Goal: Task Accomplishment & Management: Manage account settings

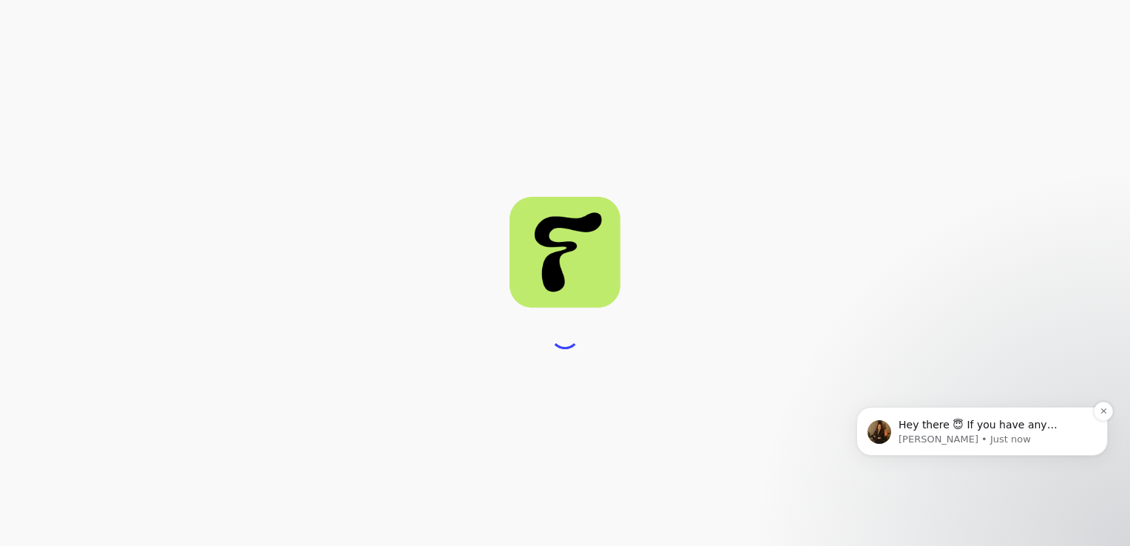
click at [939, 422] on span "Hey there 😇 If you have any question about what you can do with Fluum, I'm here…" at bounding box center [981, 439] width 167 height 41
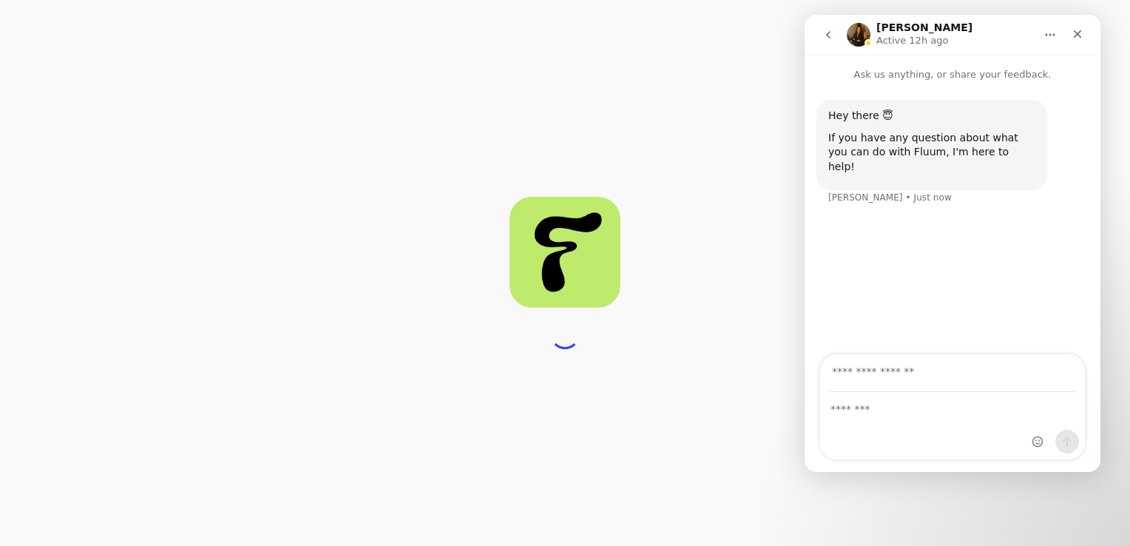
click at [716, 287] on div at bounding box center [565, 273] width 1130 height 546
click at [683, 135] on div at bounding box center [565, 273] width 1130 height 546
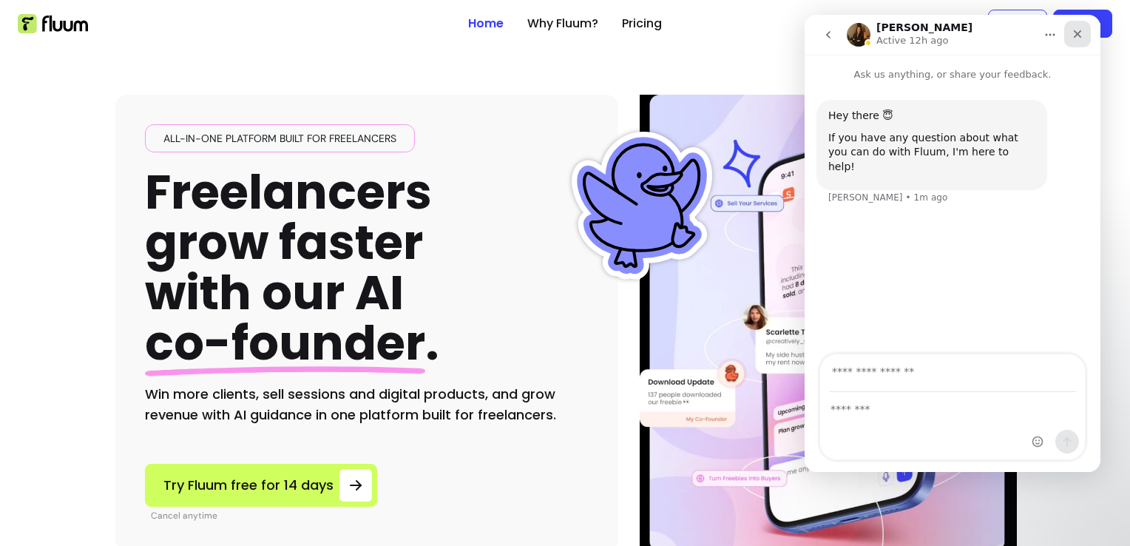
click at [1068, 43] on div "Close" at bounding box center [1077, 34] width 27 height 27
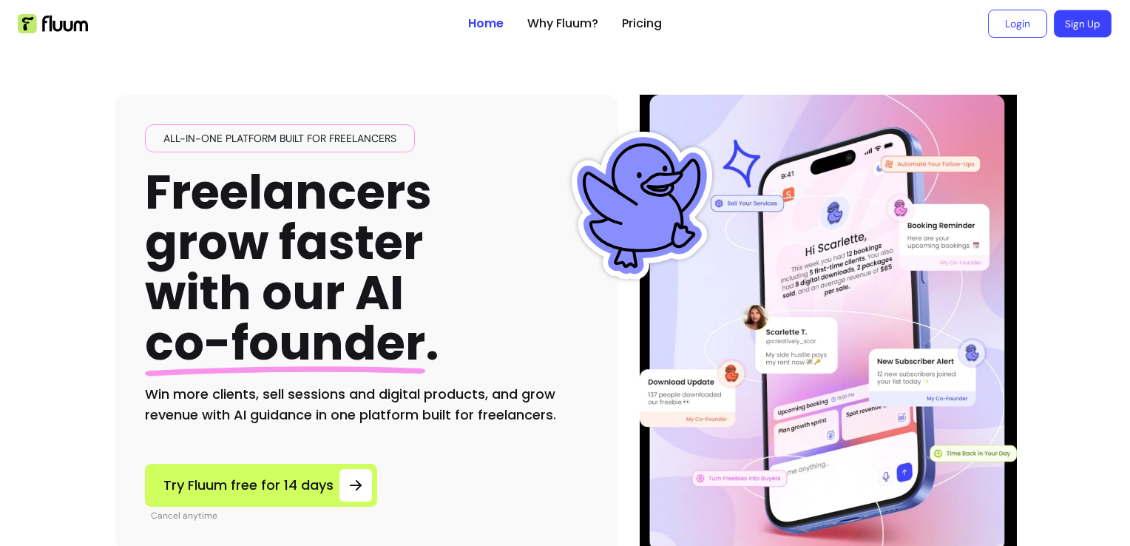
click at [1080, 11] on link "Sign Up" at bounding box center [1083, 23] width 58 height 27
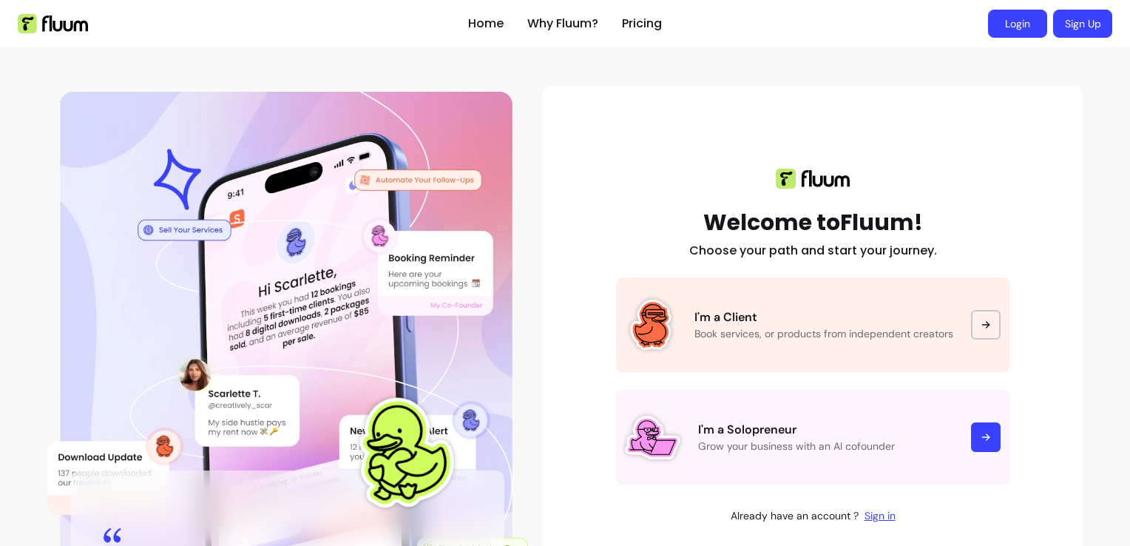
click at [1004, 20] on link "Login" at bounding box center [1017, 24] width 59 height 28
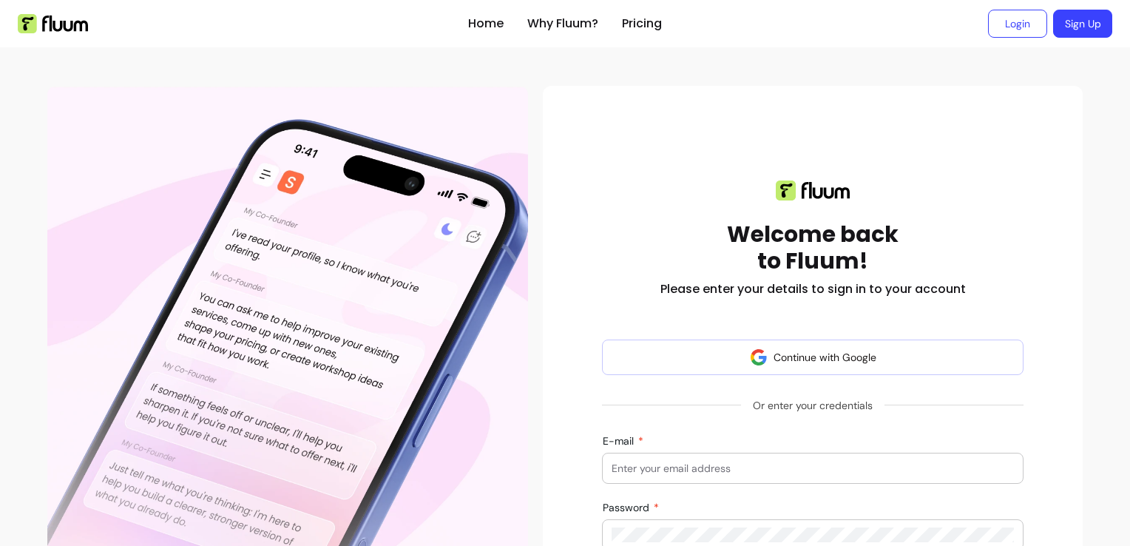
scroll to position [169, 0]
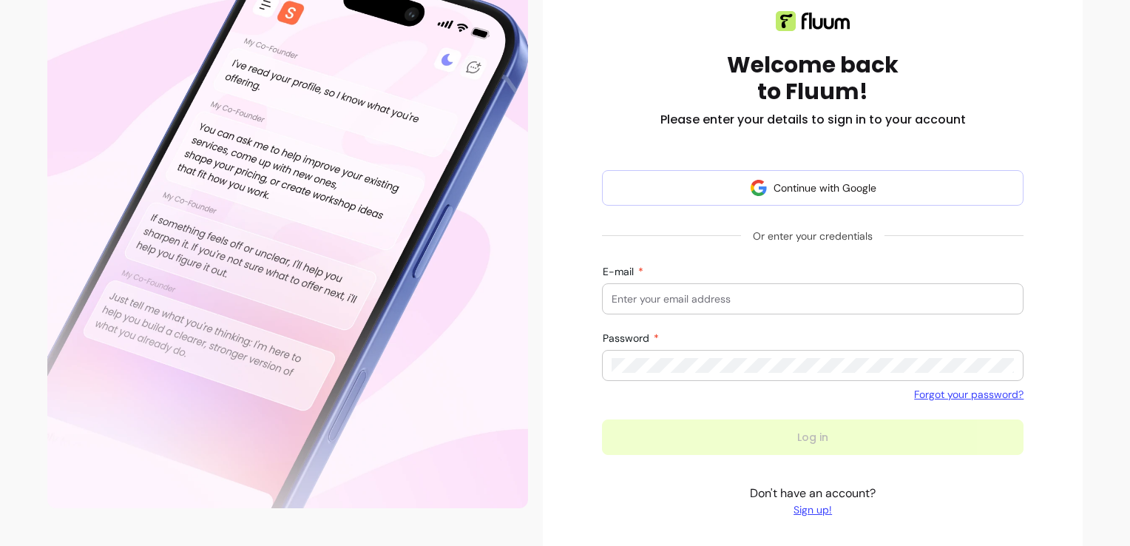
click at [948, 299] on input "E-mail" at bounding box center [813, 298] width 402 height 15
type input "[EMAIL_ADDRESS][DOMAIN_NAME]"
click at [752, 373] on div at bounding box center [813, 366] width 402 height 30
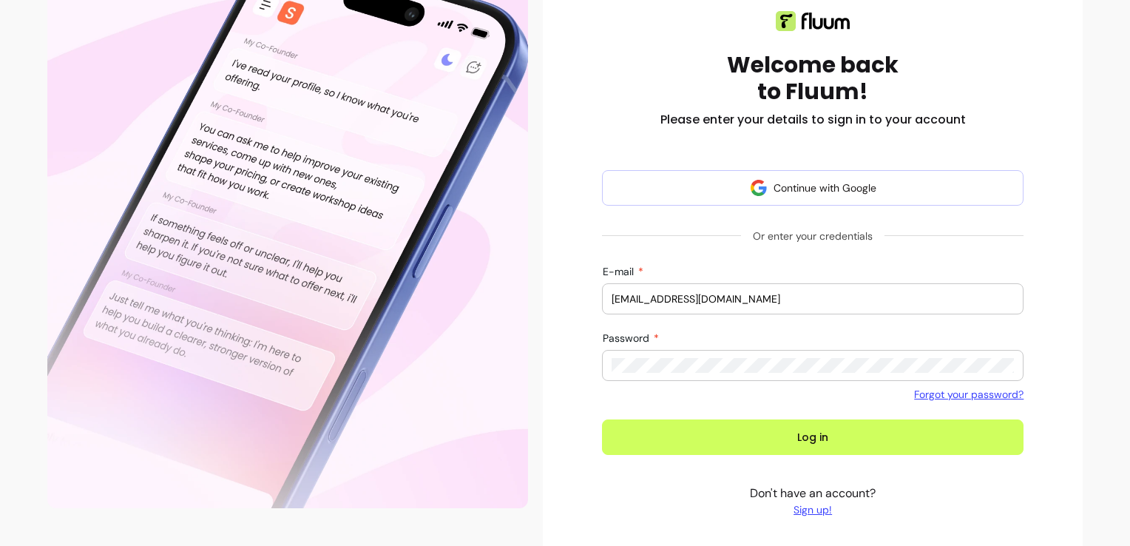
click at [602, 419] on button "Log in" at bounding box center [812, 436] width 421 height 35
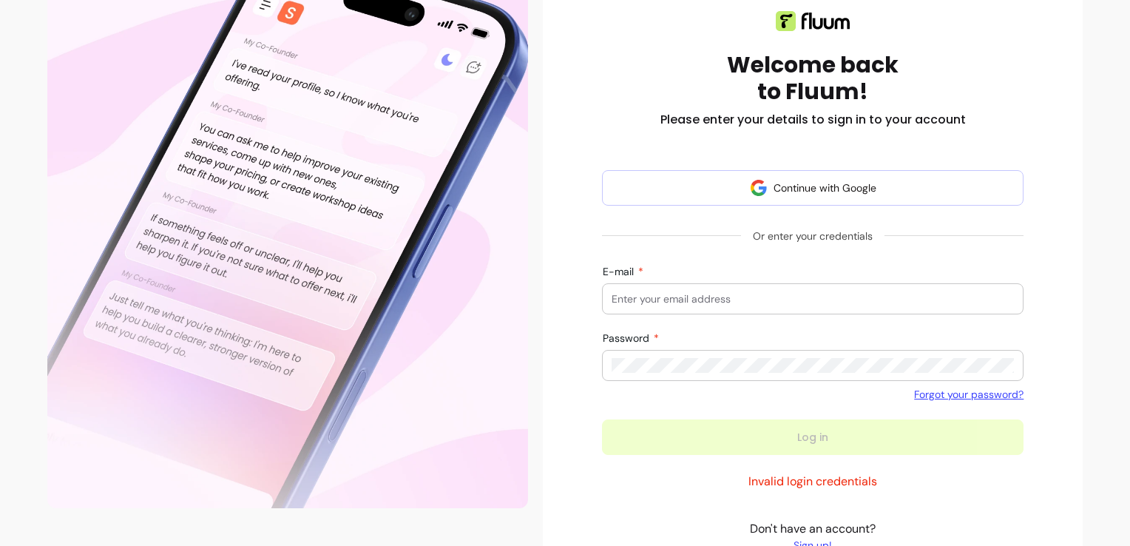
scroll to position [157, 0]
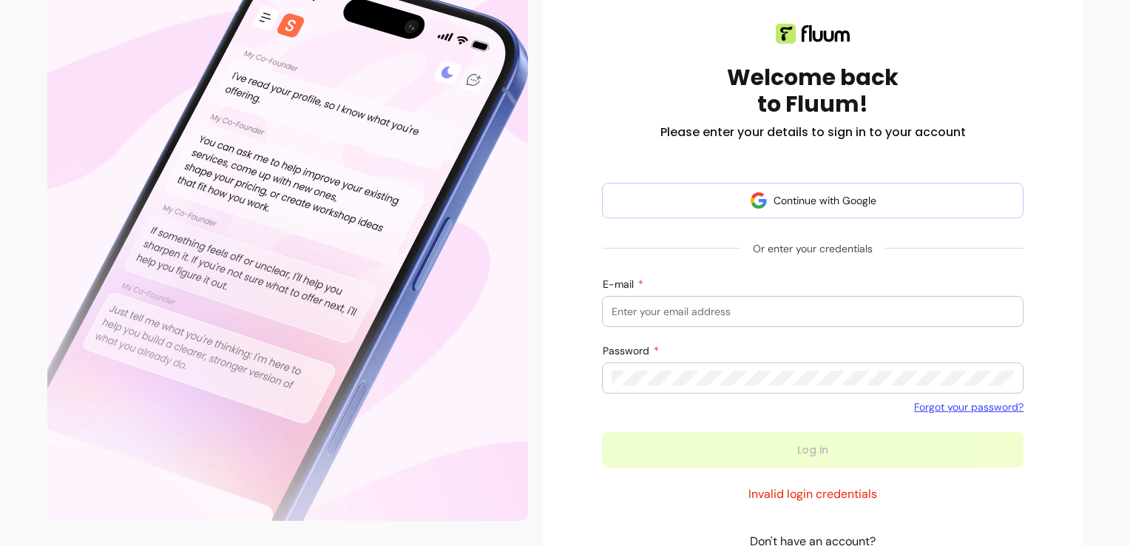
drag, startPoint x: 957, startPoint y: 356, endPoint x: 910, endPoint y: 364, distance: 47.9
click at [910, 364] on div at bounding box center [813, 378] width 402 height 30
click at [900, 312] on input "E-mail" at bounding box center [813, 311] width 402 height 15
click at [686, 301] on div at bounding box center [813, 312] width 402 height 30
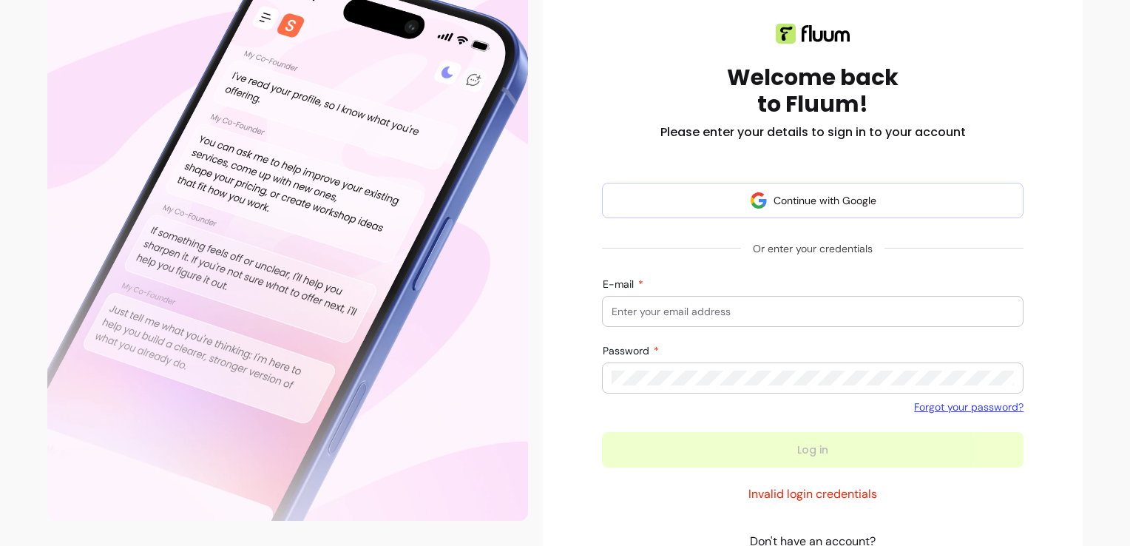
click at [703, 312] on input "E-mail" at bounding box center [813, 311] width 402 height 15
type input "[EMAIL_ADDRESS][DOMAIN_NAME]"
click at [711, 359] on div "Password Forgot your password?" at bounding box center [812, 380] width 421 height 70
click at [707, 386] on div at bounding box center [813, 378] width 402 height 30
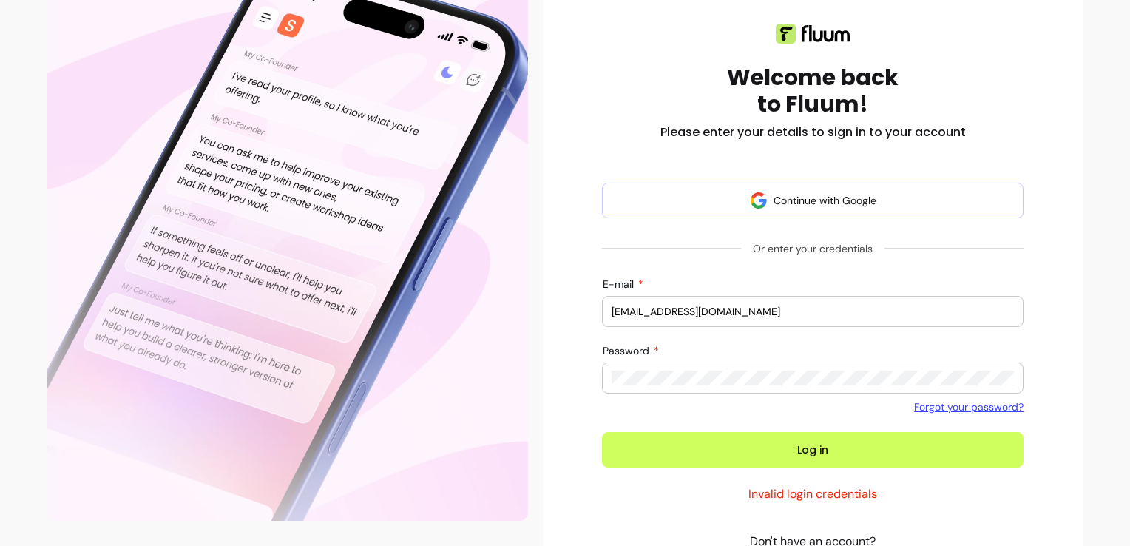
click at [602, 432] on button "Log in" at bounding box center [812, 449] width 421 height 35
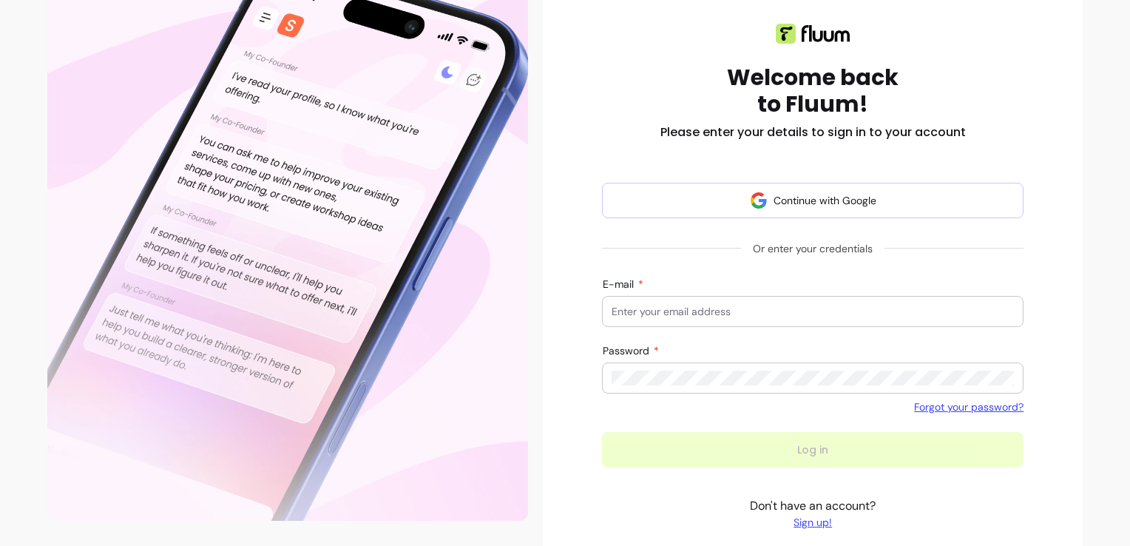
click at [923, 411] on link "Forgot your password?" at bounding box center [968, 406] width 109 height 15
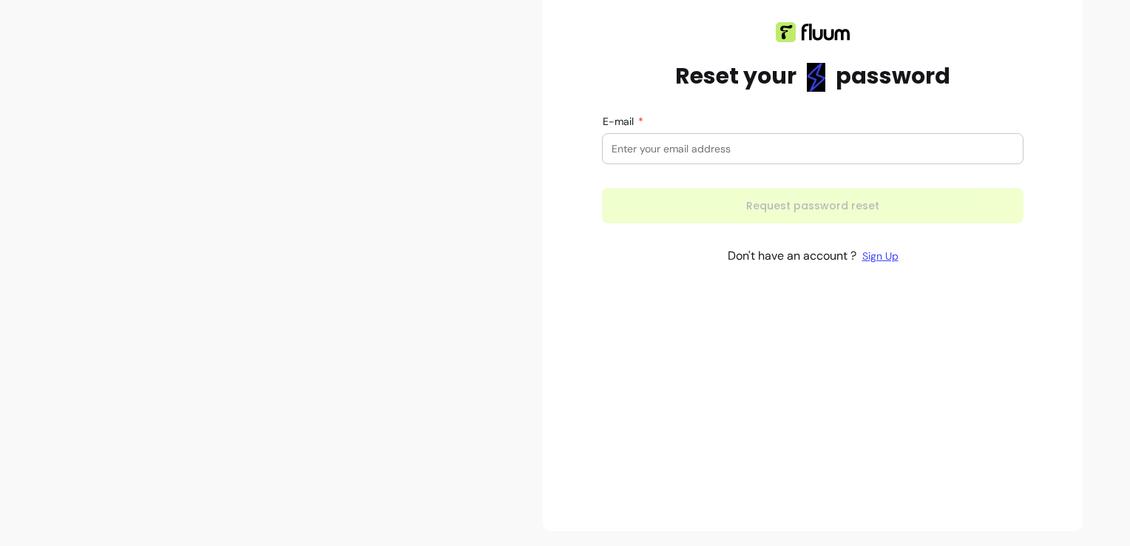
scroll to position [146, 0]
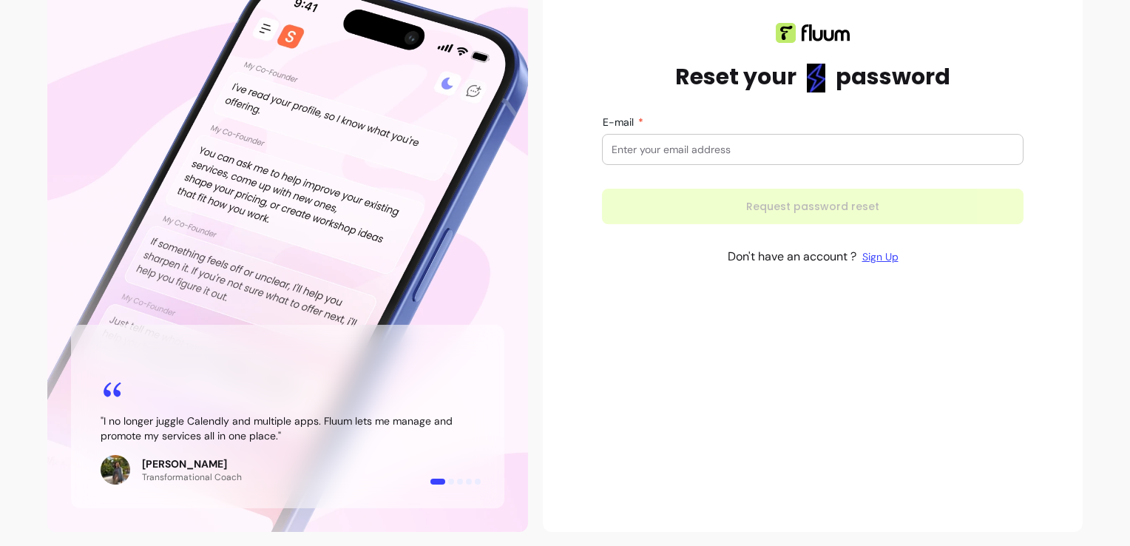
click at [691, 139] on div at bounding box center [813, 150] width 402 height 30
click at [667, 150] on input "E-mail" at bounding box center [813, 149] width 402 height 15
type input "[EMAIL_ADDRESS][DOMAIN_NAME]"
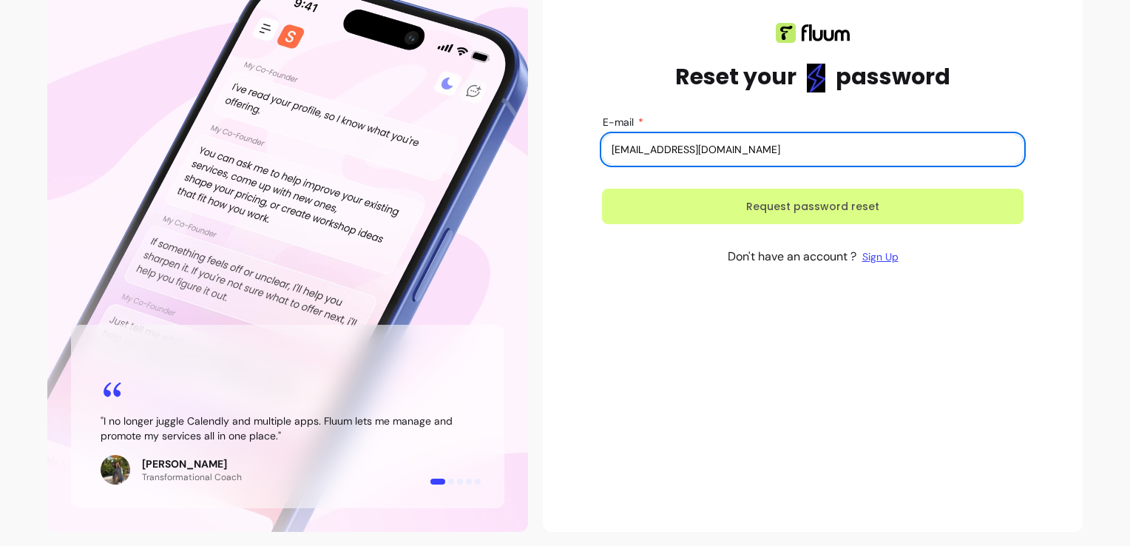
click at [654, 212] on button "Request password reset" at bounding box center [812, 206] width 421 height 35
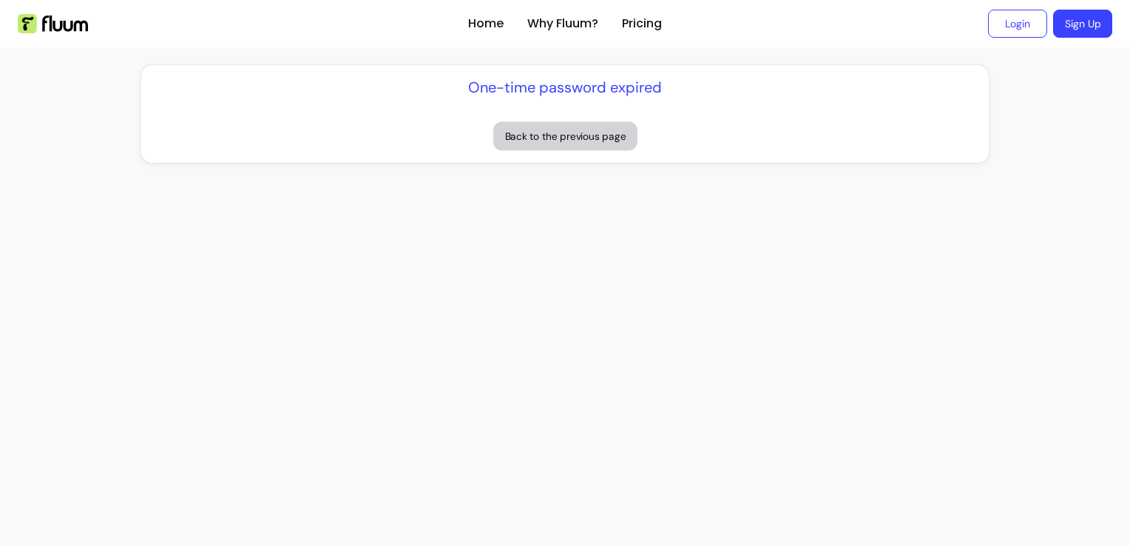
click at [597, 139] on button "Back to the previous page" at bounding box center [565, 136] width 144 height 29
click at [1015, 28] on link "Login" at bounding box center [1018, 23] width 58 height 27
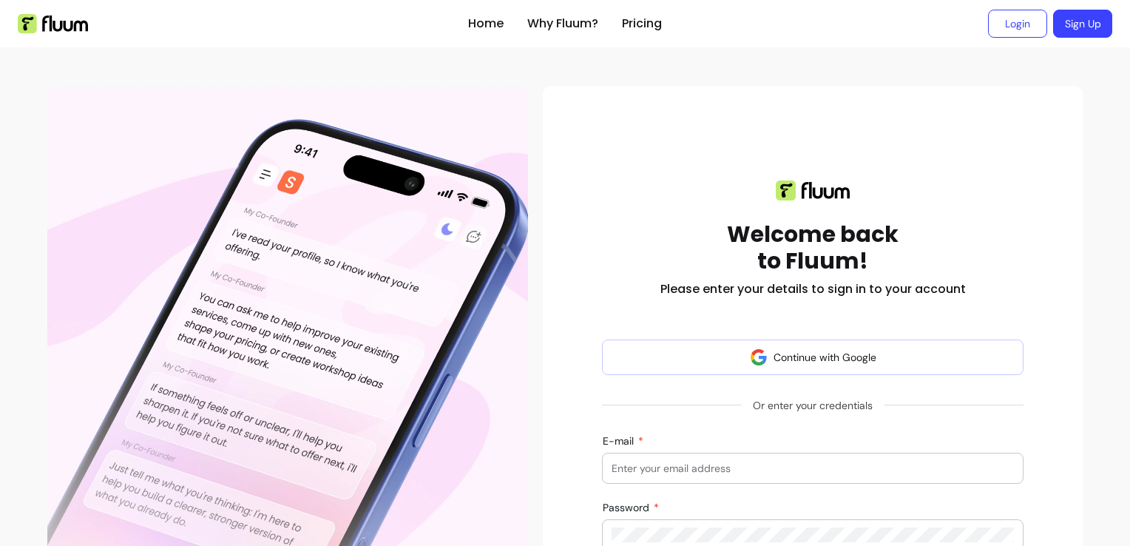
click at [725, 473] on input "E-mail" at bounding box center [813, 468] width 402 height 15
type input "[EMAIL_ADDRESS][DOMAIN_NAME]"
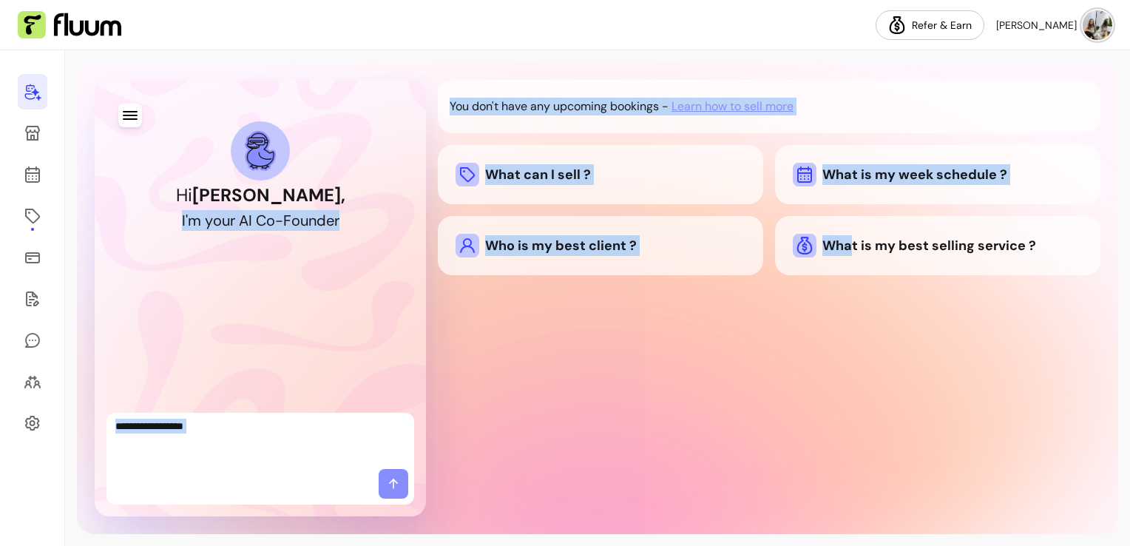
drag, startPoint x: 748, startPoint y: 331, endPoint x: 302, endPoint y: 188, distance: 468.9
click at [302, 188] on div "Hi [PERSON_NAME] , I ' m y o u r A I C o - F o u n d e r You don't have any upc…" at bounding box center [597, 298] width 1041 height 472
click at [42, 190] on link at bounding box center [33, 174] width 30 height 35
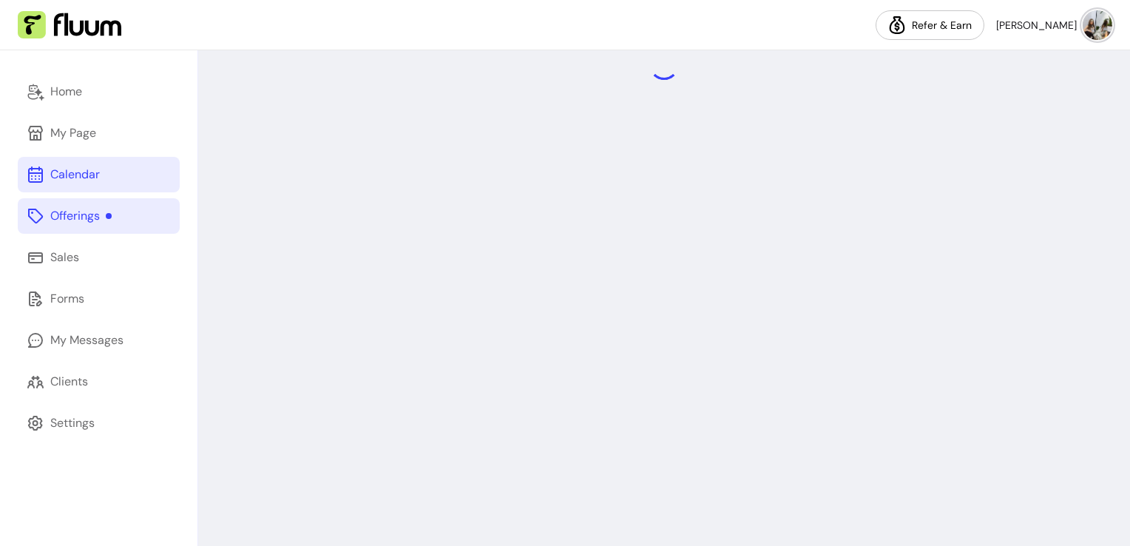
click at [34, 220] on icon at bounding box center [36, 216] width 18 height 18
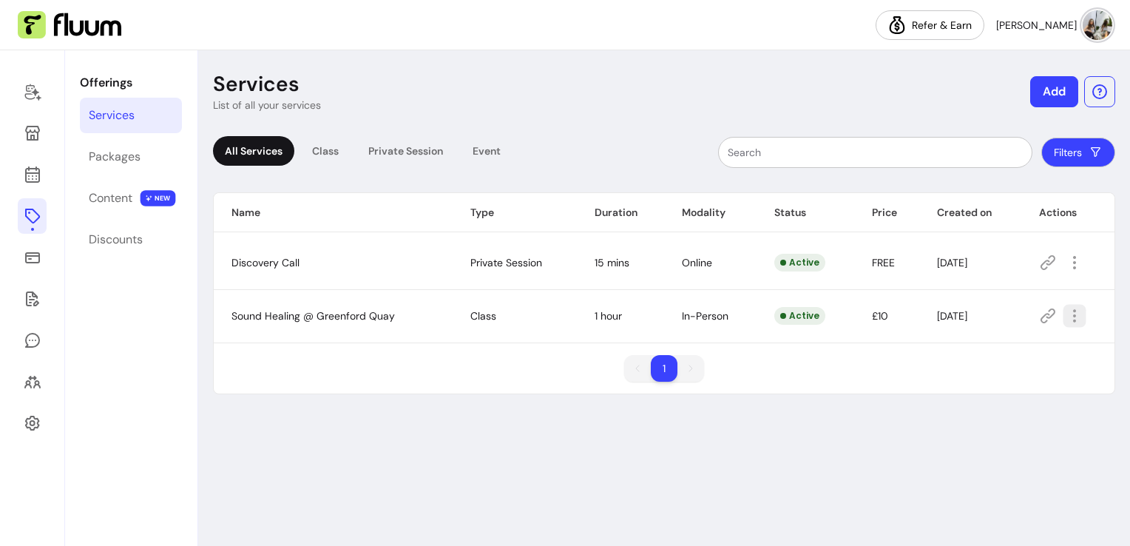
click at [1074, 319] on icon "button" at bounding box center [1074, 316] width 17 height 17
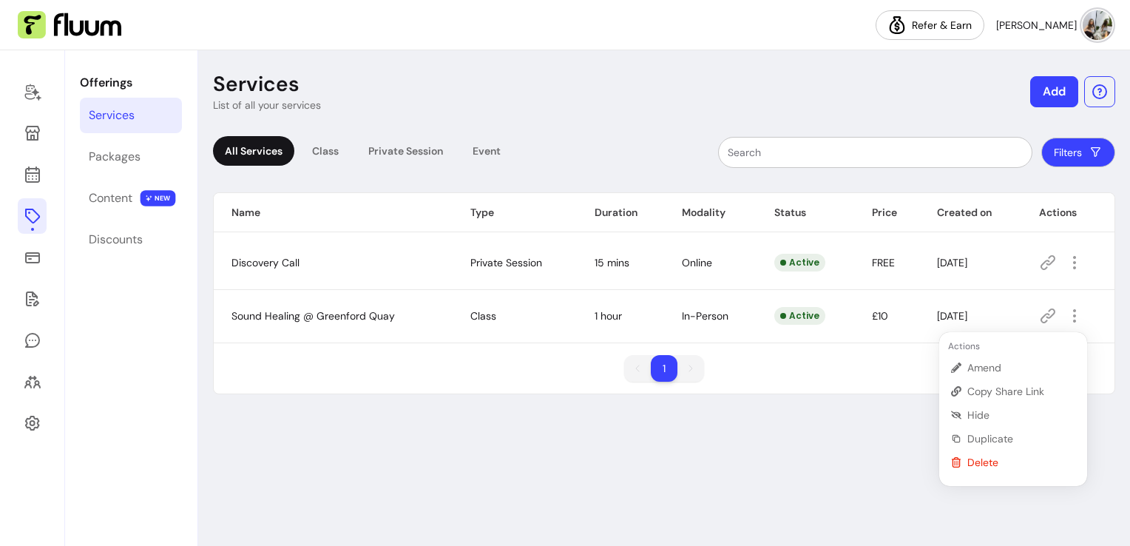
click at [568, 146] on div "Filters" at bounding box center [818, 152] width 594 height 31
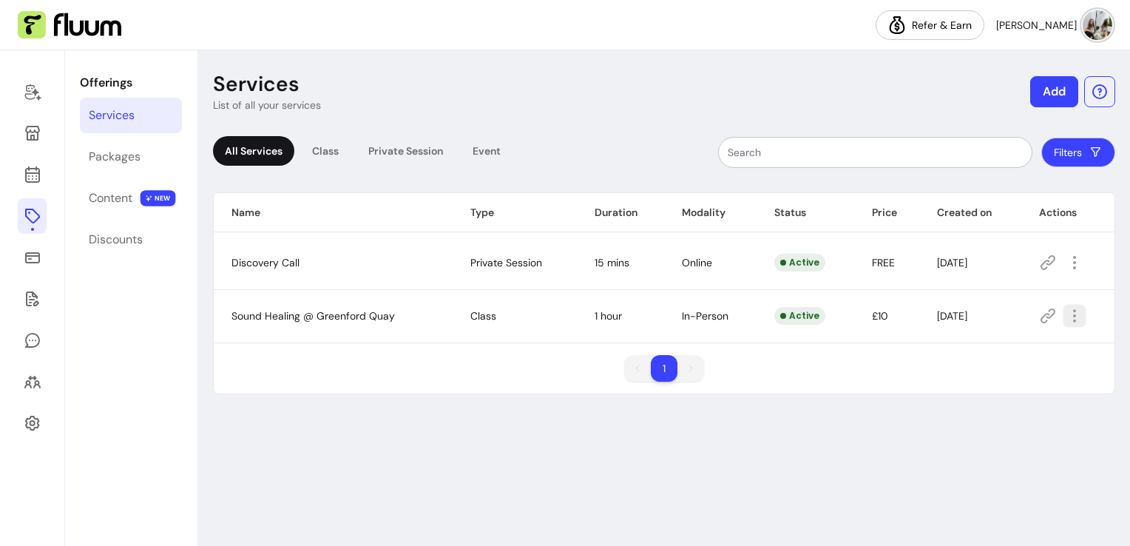
click at [1075, 315] on icon "button" at bounding box center [1150, 335] width 243 height 204
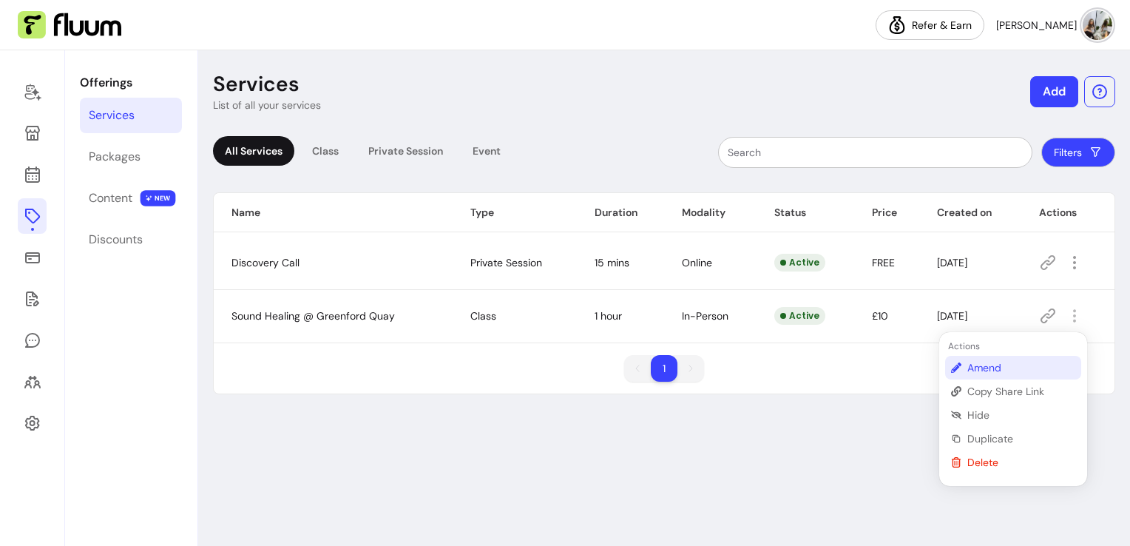
click at [990, 358] on li "Amend" at bounding box center [1013, 368] width 136 height 24
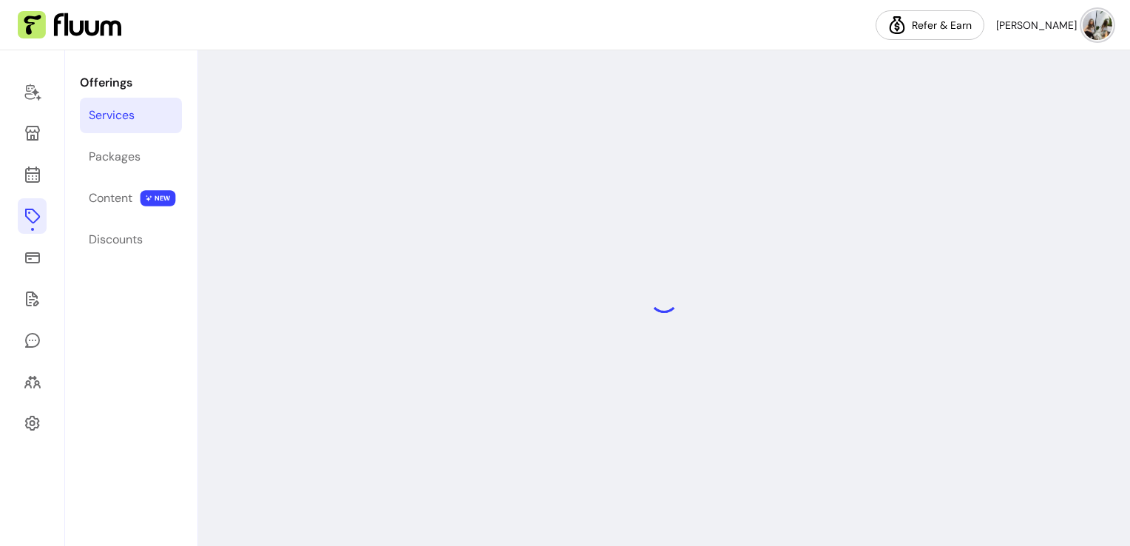
select select "**"
select select "***"
select select "**********"
select select "*********"
select select "*****"
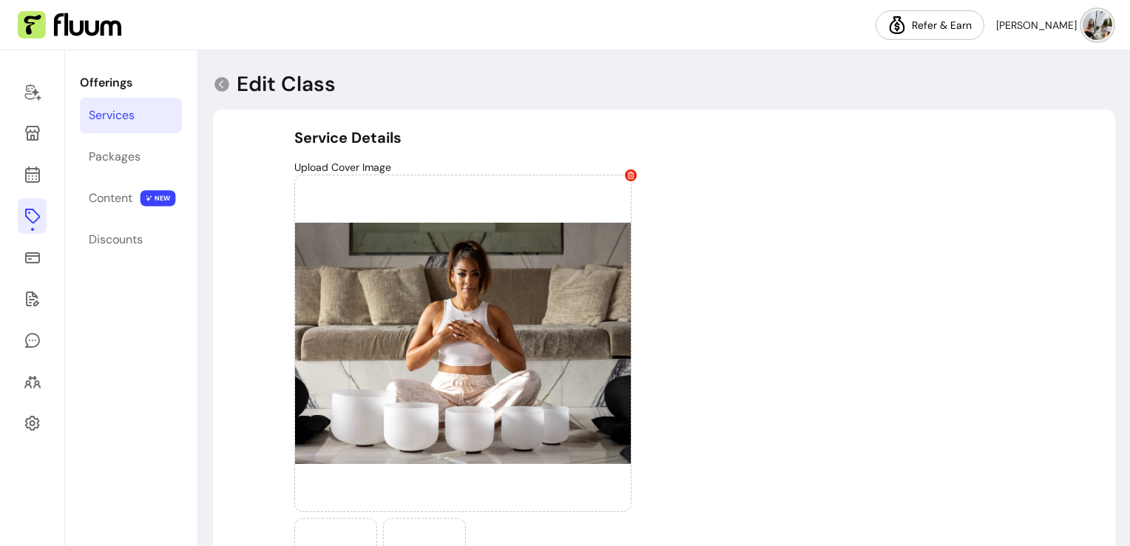
type input "**********"
click at [114, 151] on div "Packages" at bounding box center [115, 157] width 52 height 18
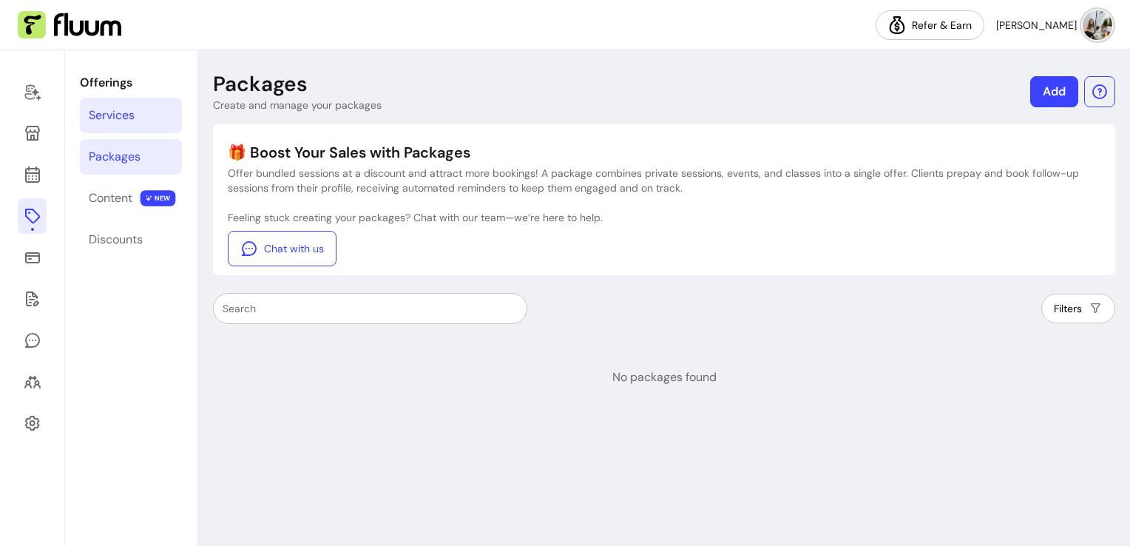
click at [118, 118] on div "Services" at bounding box center [112, 115] width 46 height 18
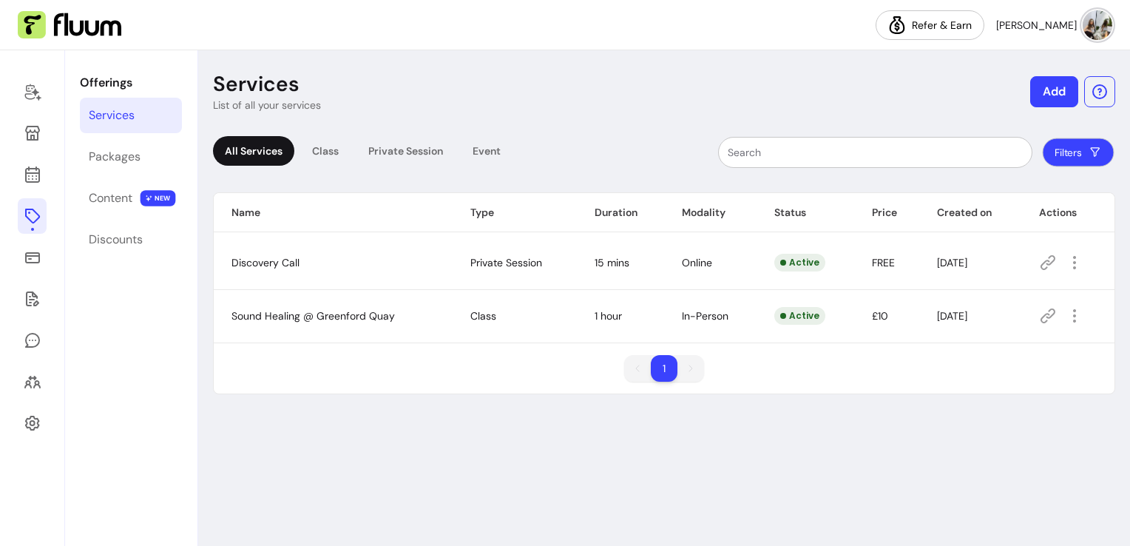
click at [1065, 144] on button "Filters" at bounding box center [1079, 152] width 72 height 29
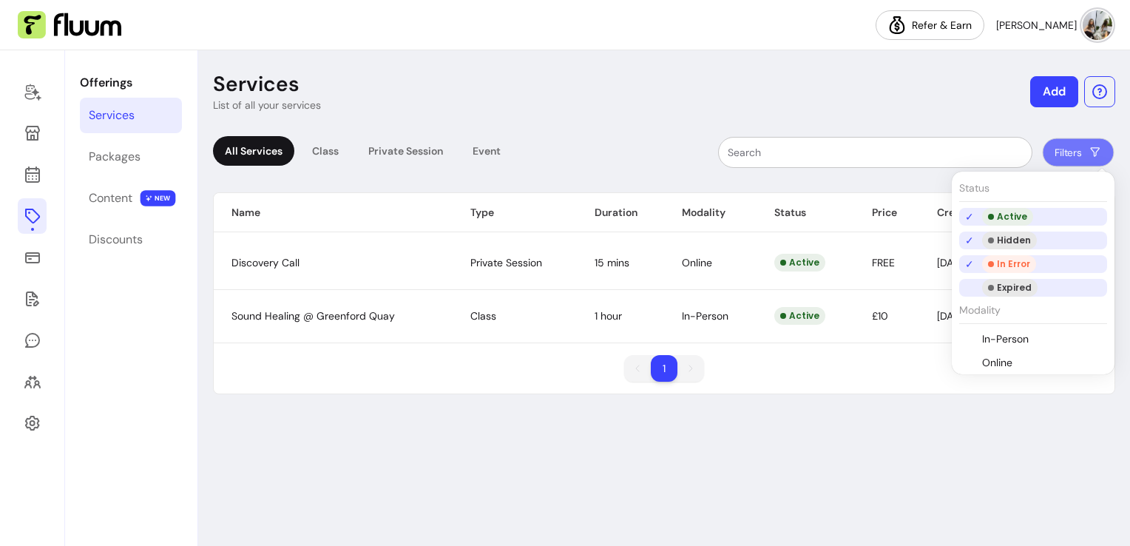
click at [1010, 291] on div "Expired" at bounding box center [1009, 288] width 55 height 18
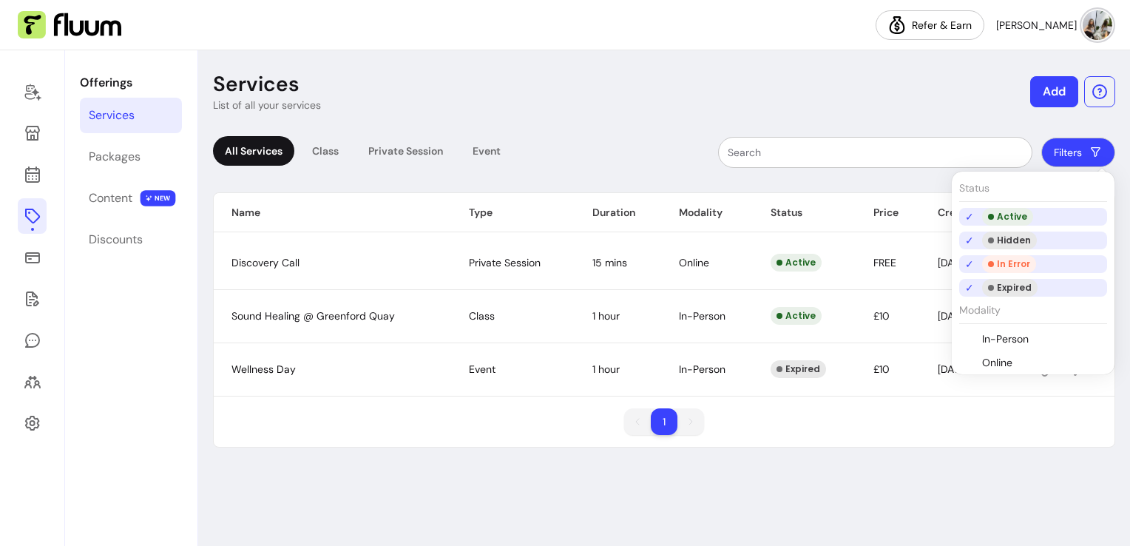
click at [679, 492] on div "Services List of all your services Add All Services Class Private Session Event…" at bounding box center [664, 297] width 932 height 495
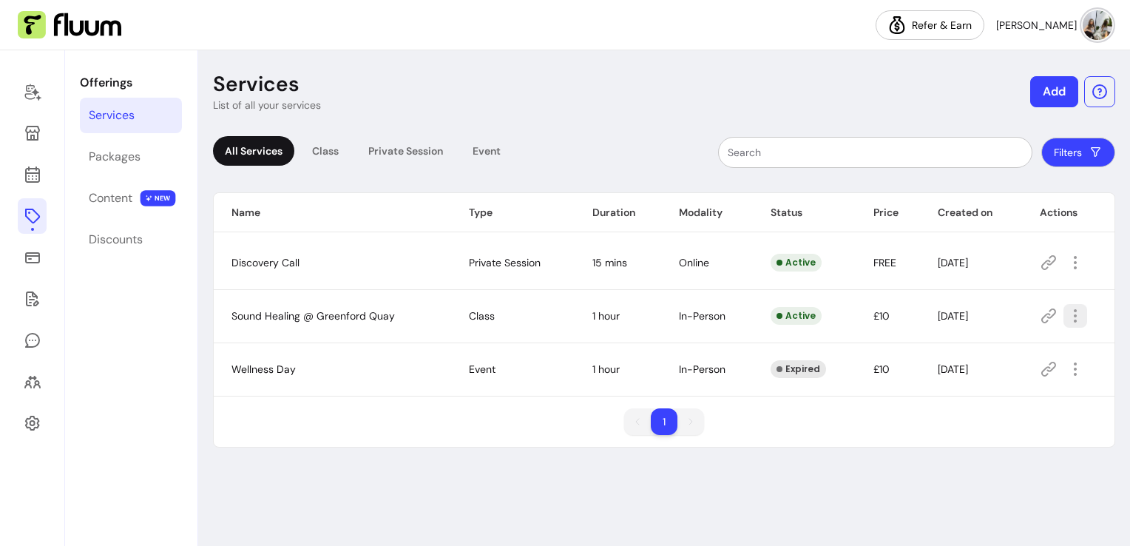
click at [1077, 314] on icon "button" at bounding box center [1075, 316] width 18 height 18
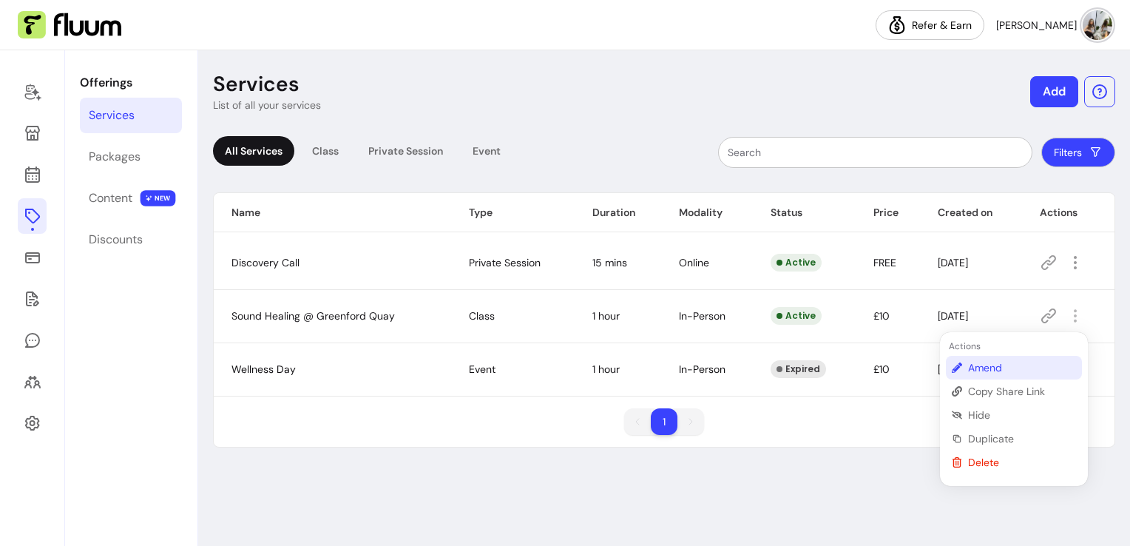
click at [976, 362] on span "Amend" at bounding box center [1022, 367] width 108 height 15
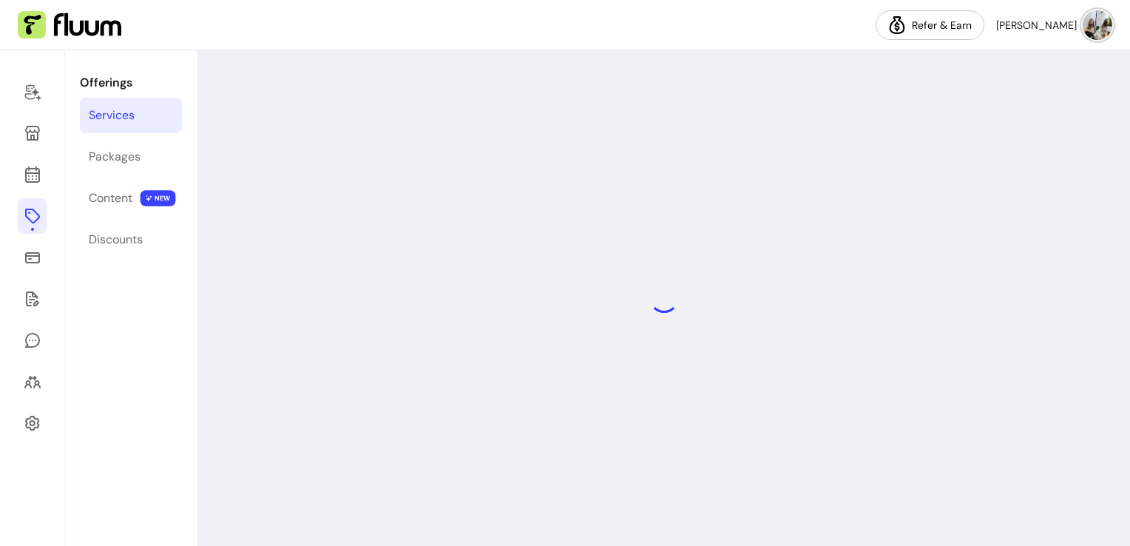
select select "**"
select select "***"
select select "**********"
select select "*********"
select select "*****"
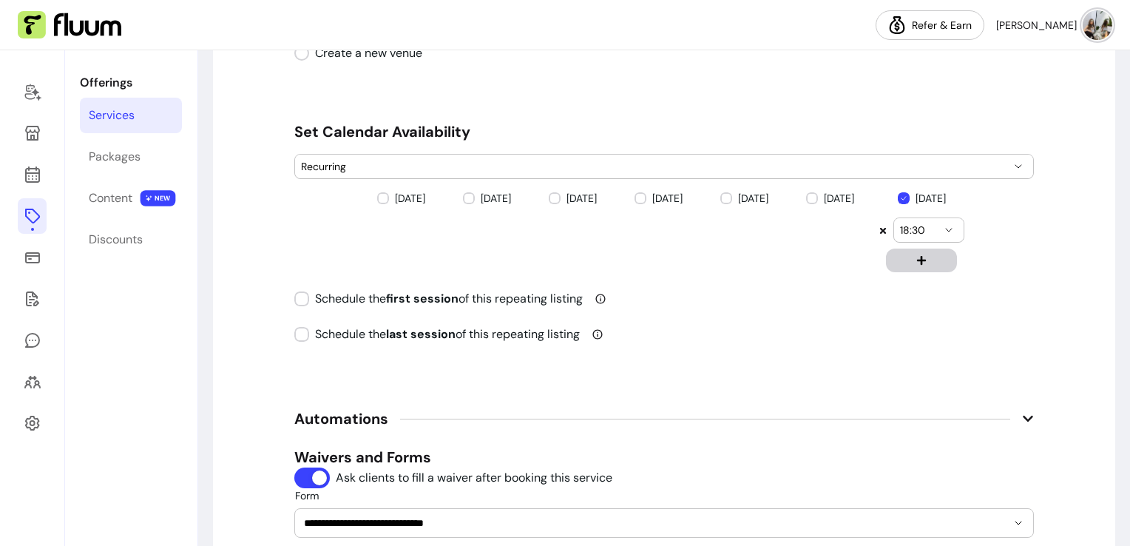
scroll to position [1555, 0]
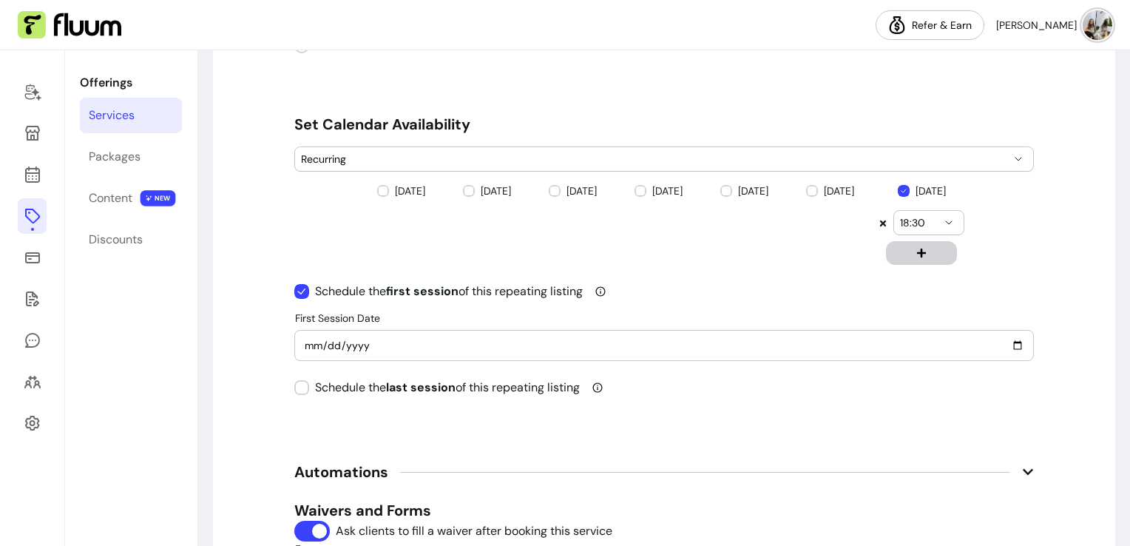
click at [484, 332] on div "2025-10-02" at bounding box center [664, 346] width 720 height 30
click at [1006, 347] on input "2025-10-02" at bounding box center [664, 345] width 720 height 16
click at [1012, 345] on input "2025-10-02" at bounding box center [664, 345] width 720 height 16
type input "2025-10-05"
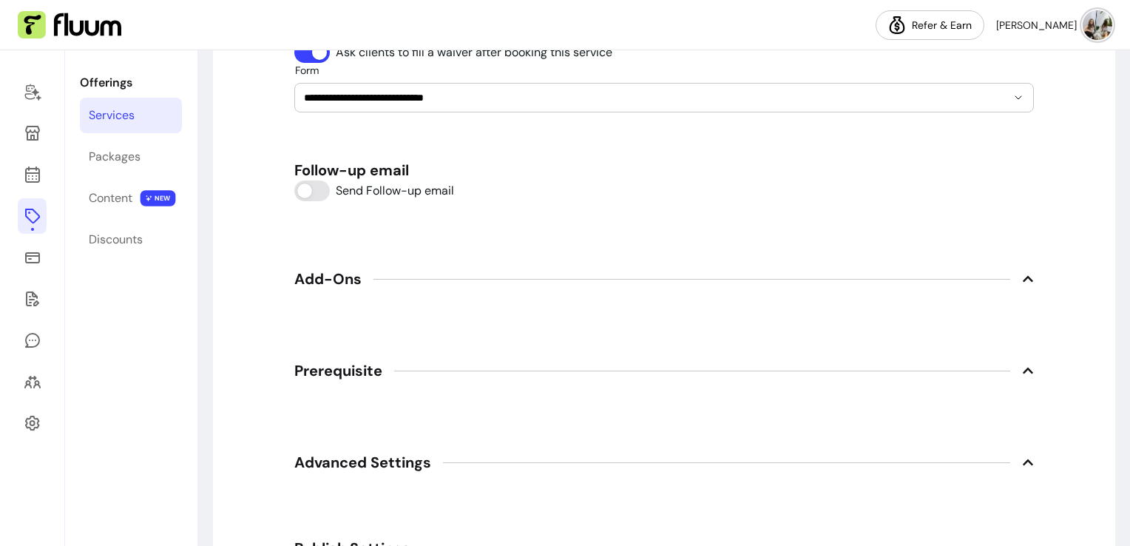
scroll to position [2048, 0]
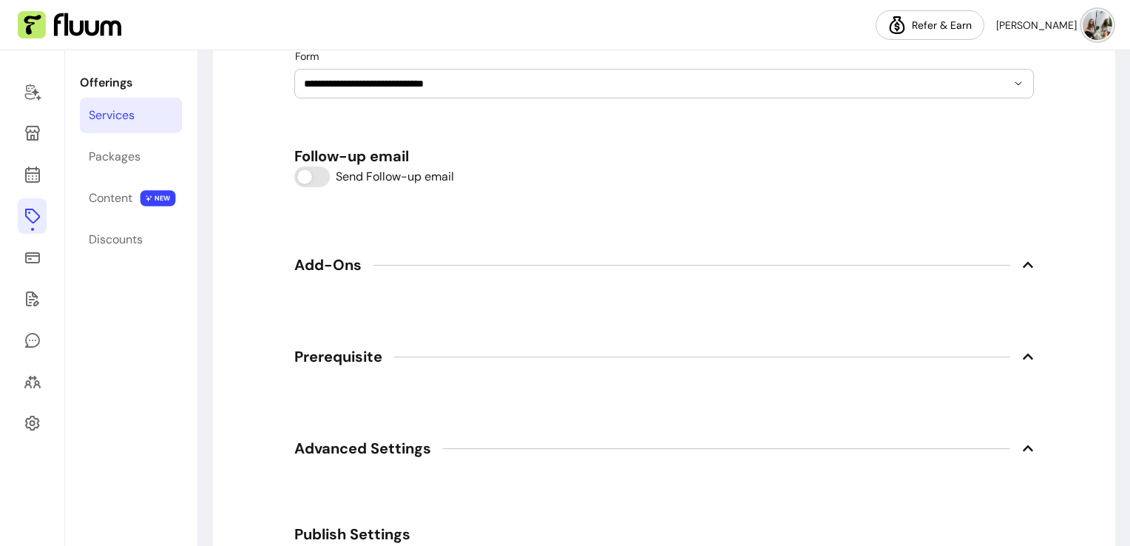
click at [1022, 265] on icon at bounding box center [1028, 265] width 12 height 12
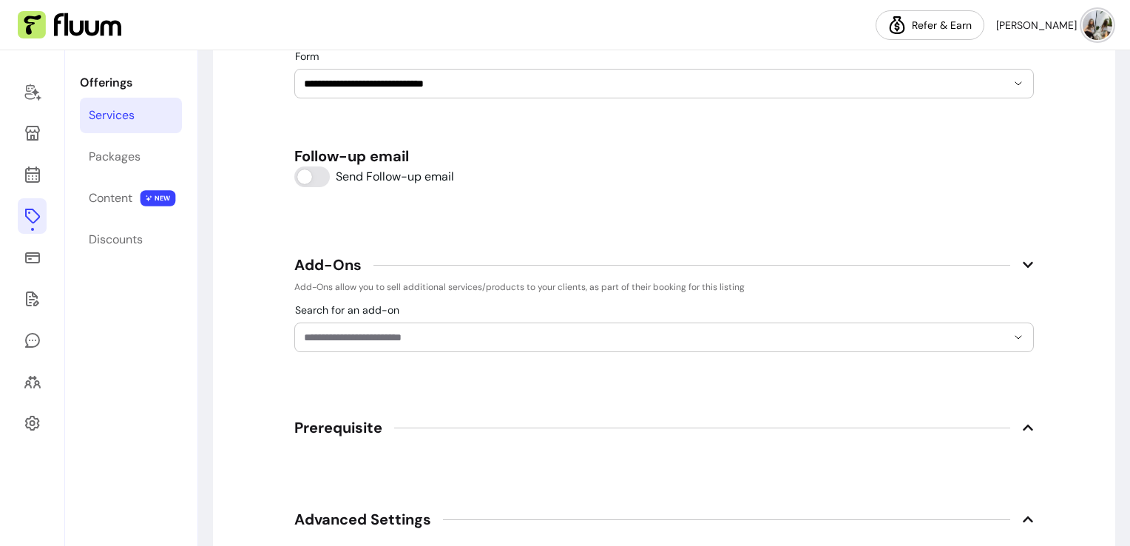
click at [1022, 265] on icon at bounding box center [1028, 265] width 12 height 12
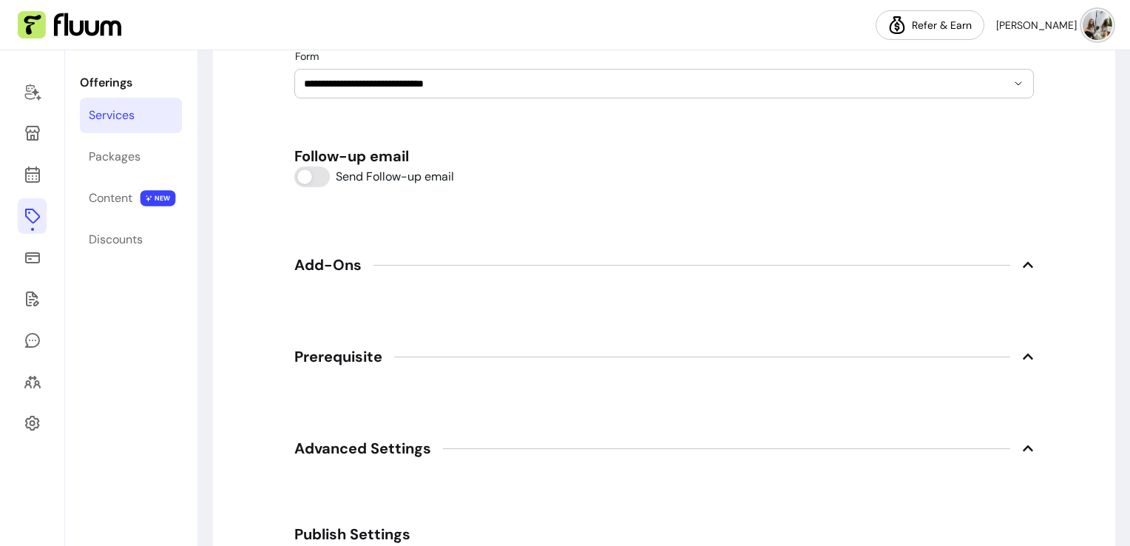
click at [1023, 353] on icon at bounding box center [1028, 356] width 10 height 6
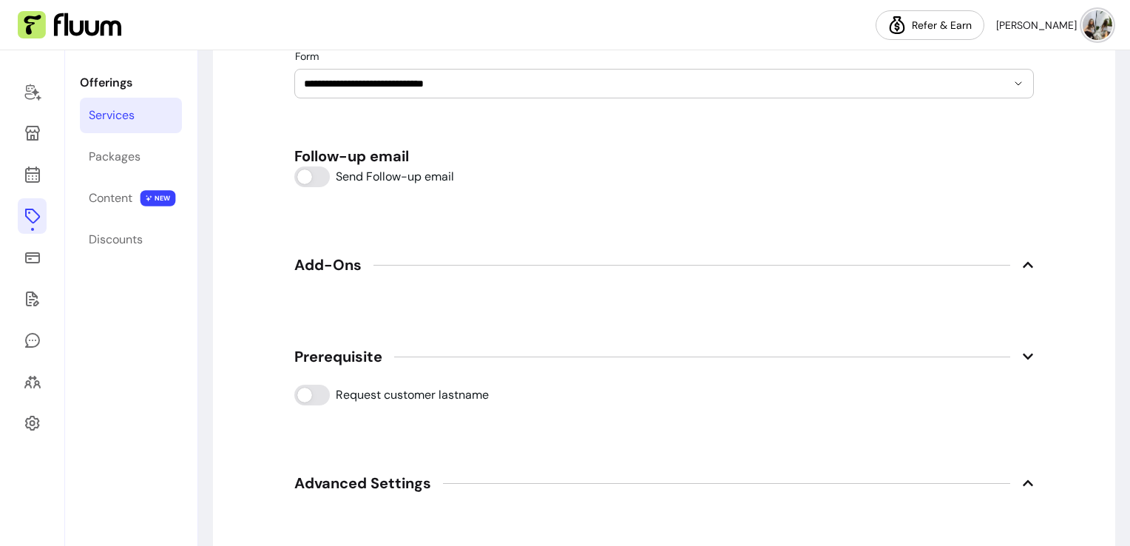
click at [1022, 351] on icon at bounding box center [1028, 357] width 12 height 12
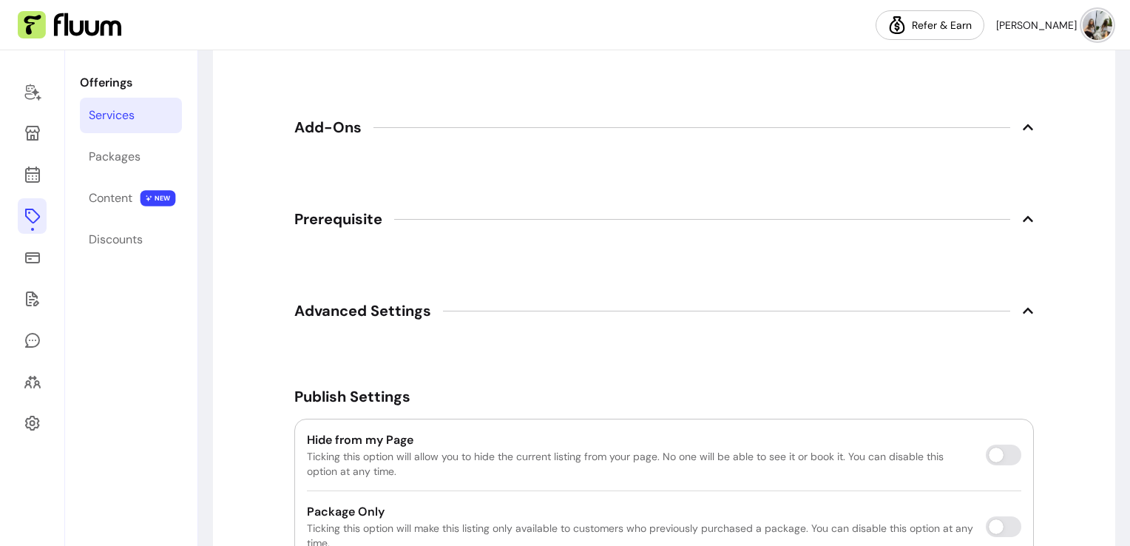
scroll to position [2225, 0]
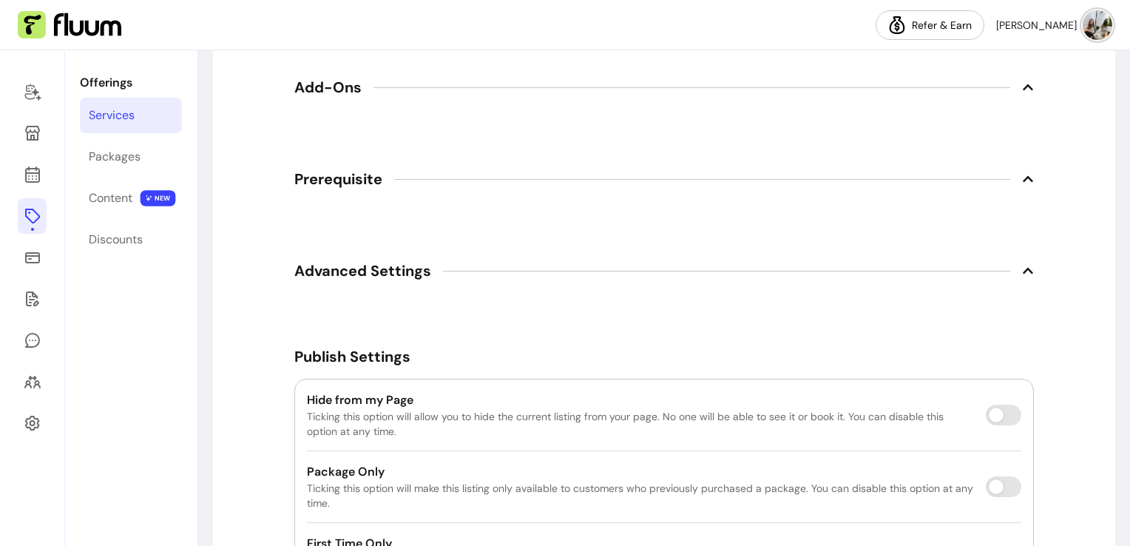
click at [1025, 274] on span "Advanced Settings" at bounding box center [663, 270] width 739 height 33
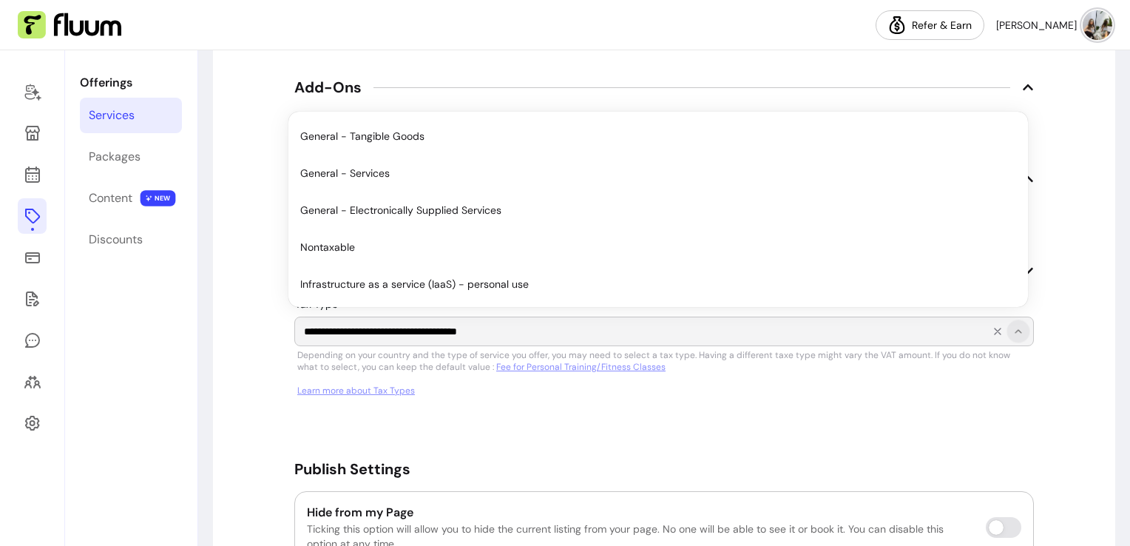
click at [1012, 330] on icon "Show suggestions" at bounding box center [1018, 331] width 12 height 12
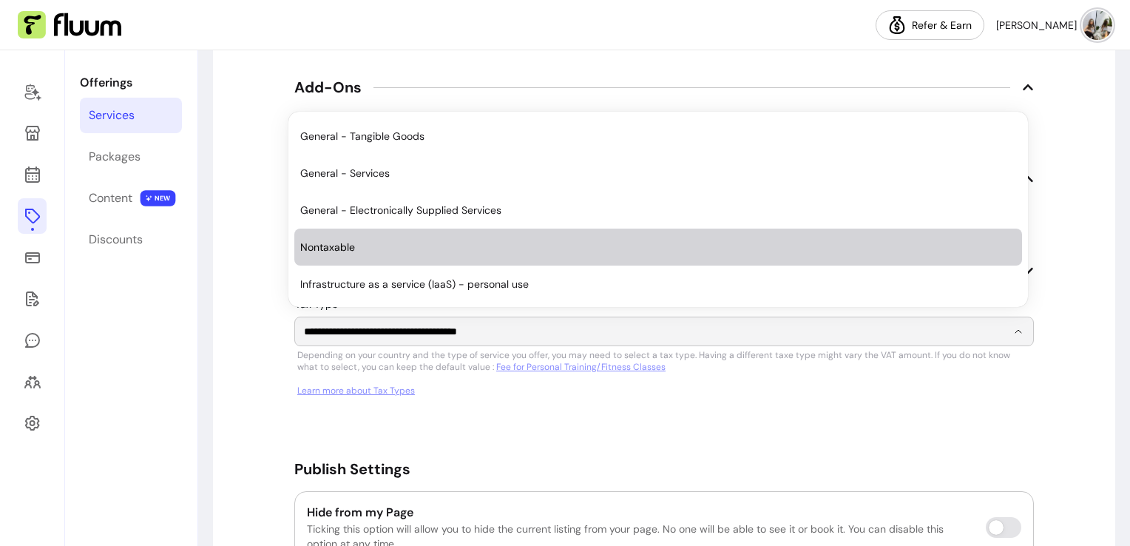
click at [982, 249] on span "Nontaxable" at bounding box center [650, 247] width 701 height 15
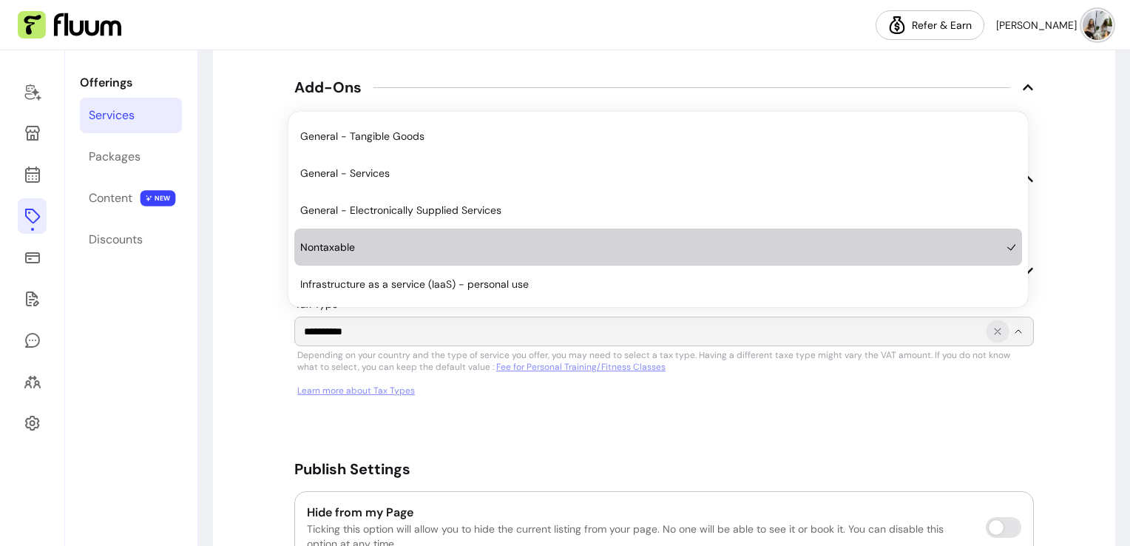
click at [995, 328] on icon "Show suggestions" at bounding box center [998, 331] width 6 height 6
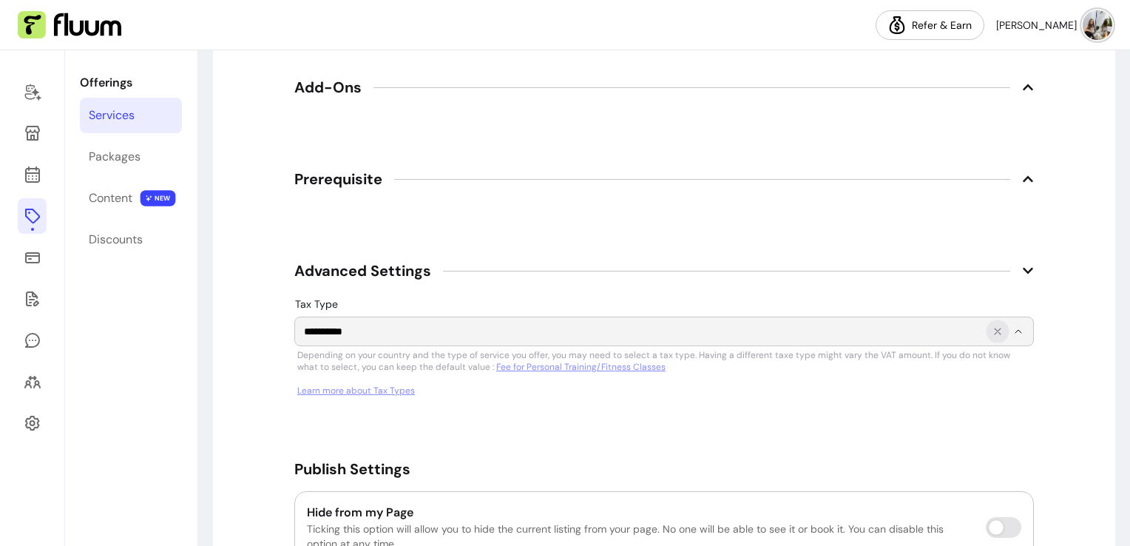
type input "**********"
click at [995, 328] on icon "Show suggestions" at bounding box center [998, 331] width 6 height 6
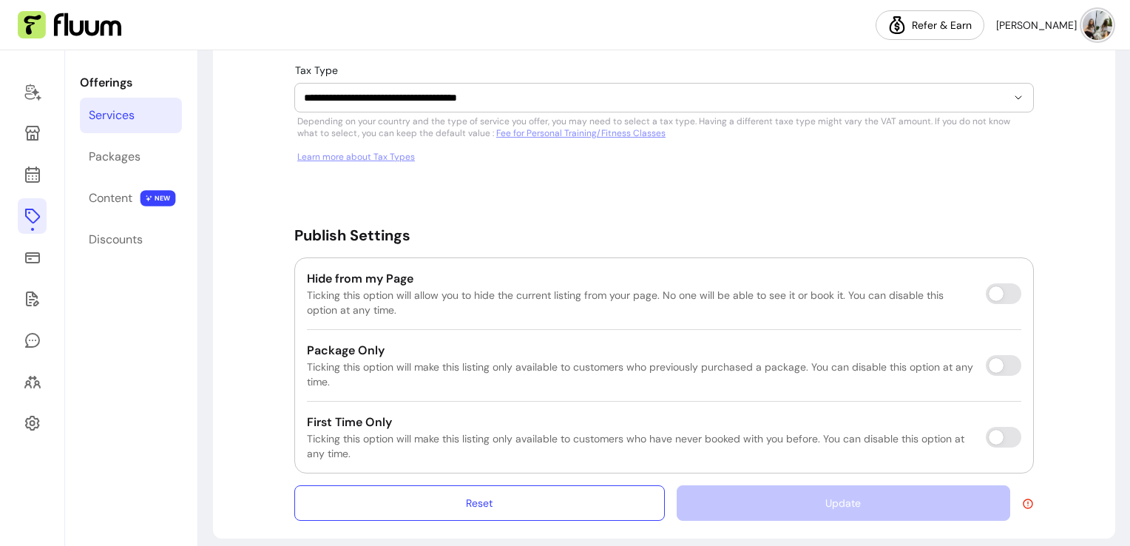
scroll to position [2467, 0]
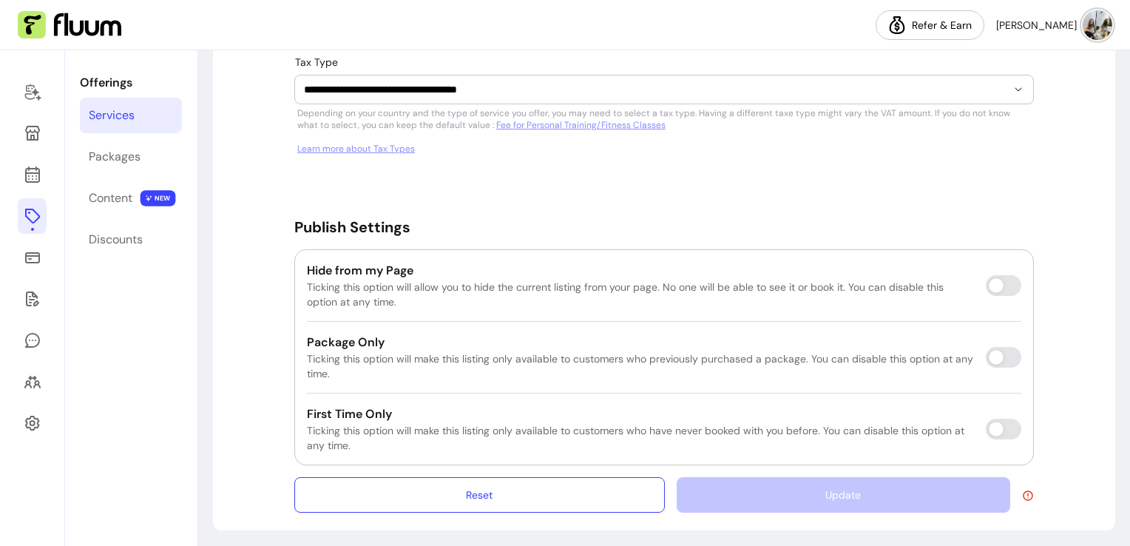
click at [1023, 495] on icon at bounding box center [1028, 496] width 12 height 12
click at [1023, 494] on icon at bounding box center [1028, 496] width 12 height 12
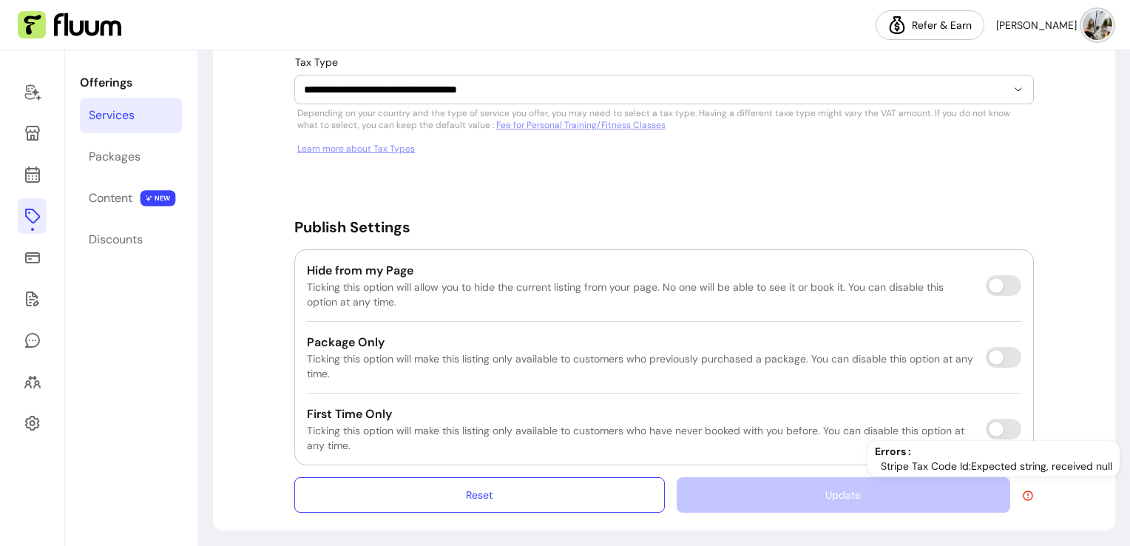
click at [1022, 492] on icon at bounding box center [1028, 496] width 12 height 12
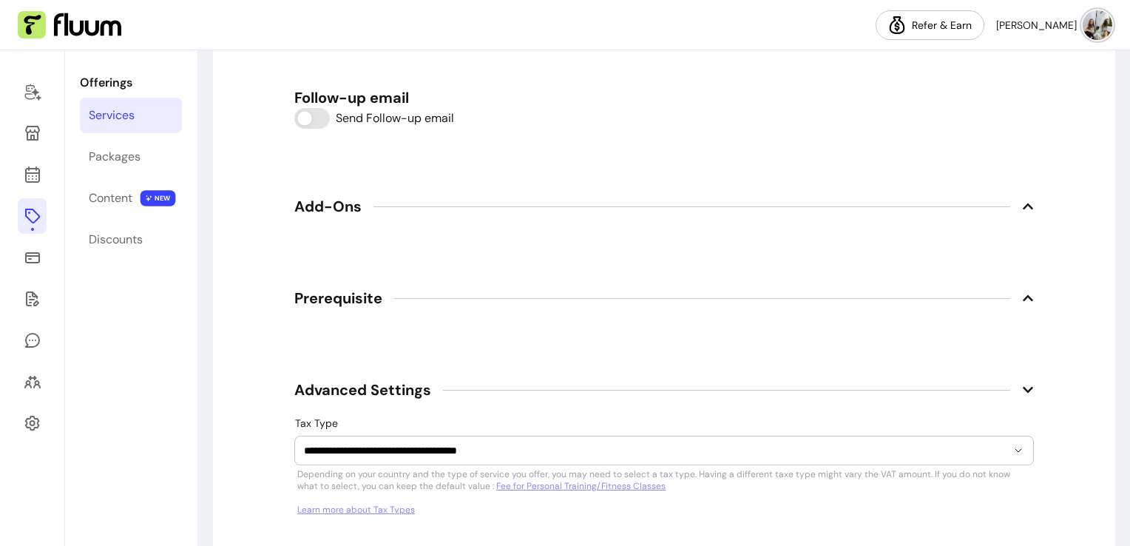
scroll to position [2160, 0]
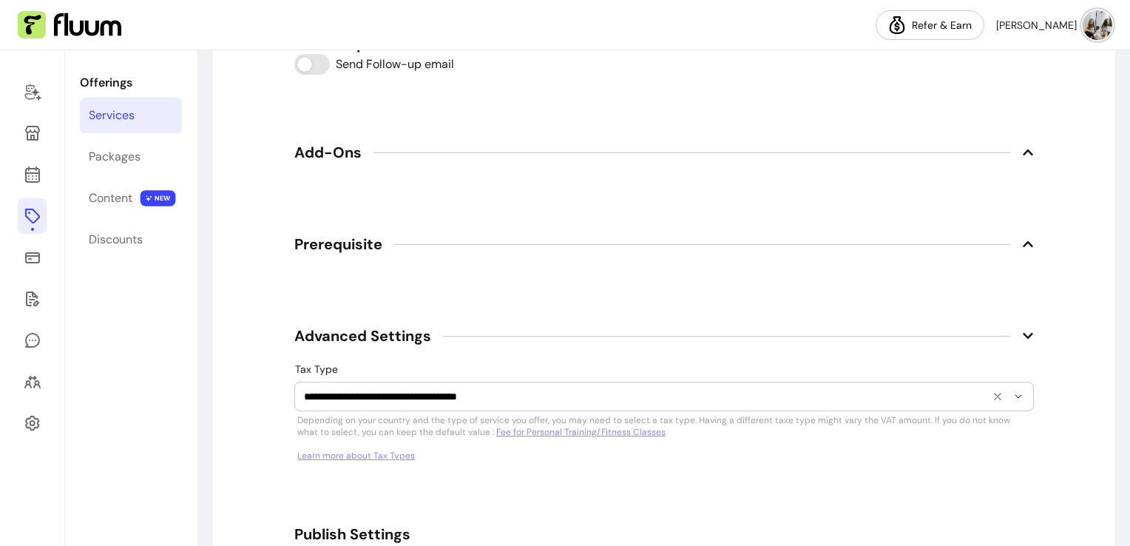
click at [922, 390] on input "**********" at bounding box center [643, 396] width 679 height 15
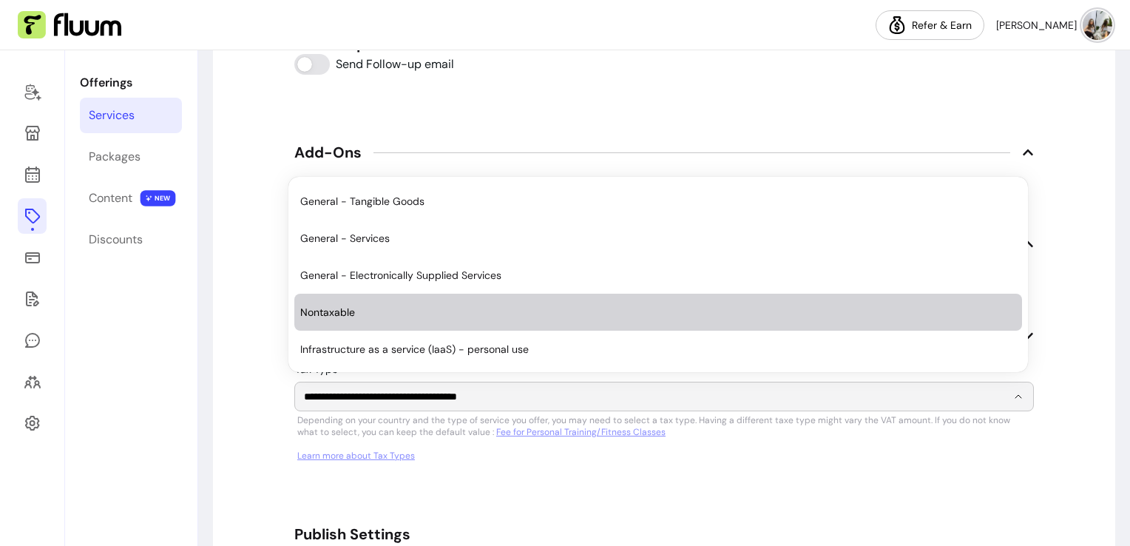
click at [720, 315] on span "Nontaxable" at bounding box center [650, 312] width 701 height 15
type input "**********"
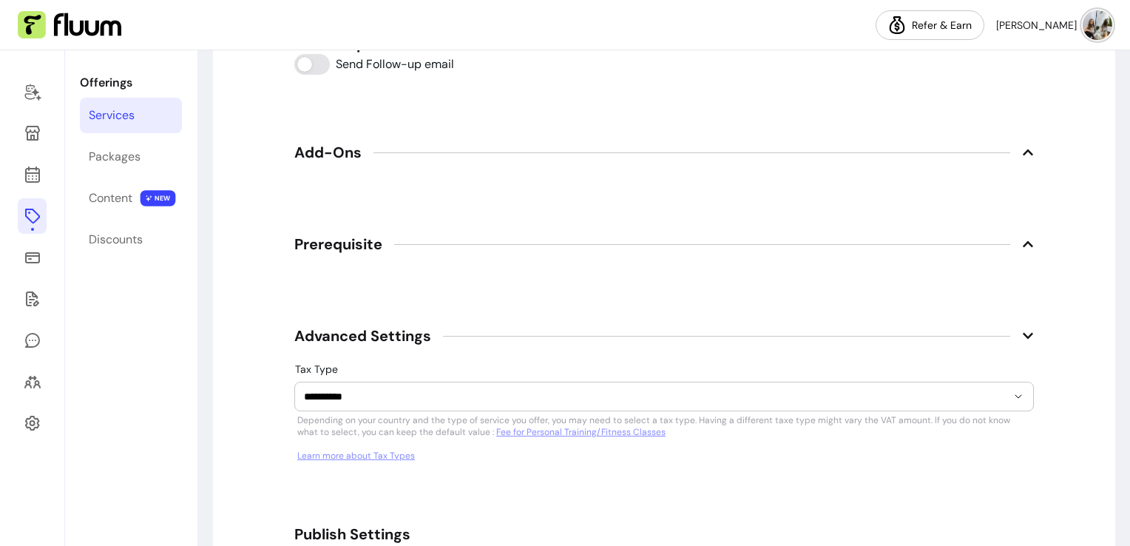
drag, startPoint x: 1109, startPoint y: 454, endPoint x: 1132, endPoint y: 466, distance: 25.8
click at [1129, 466] on html "**********" at bounding box center [565, 273] width 1130 height 546
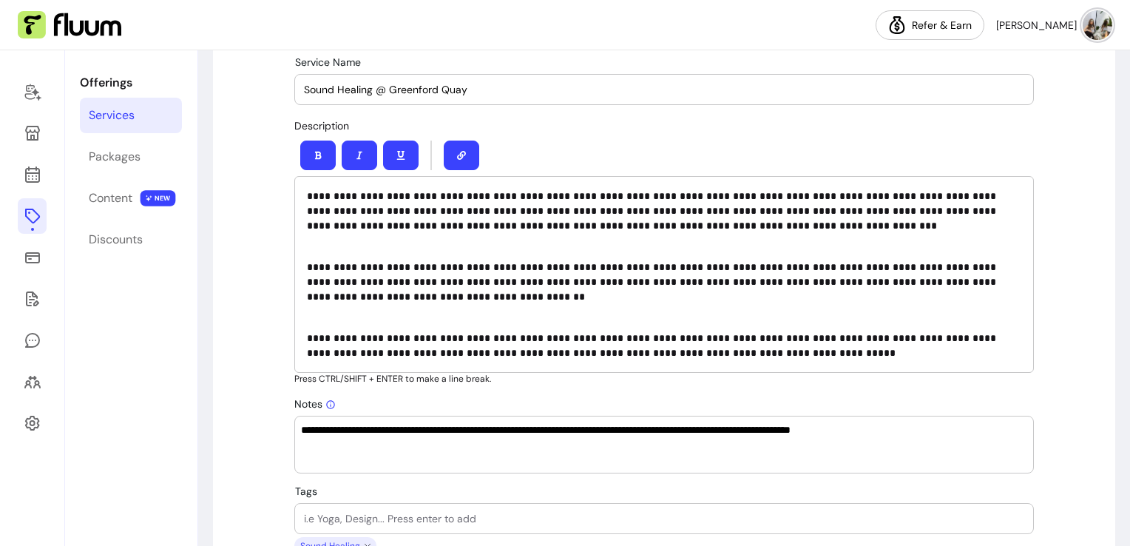
scroll to position [580, 0]
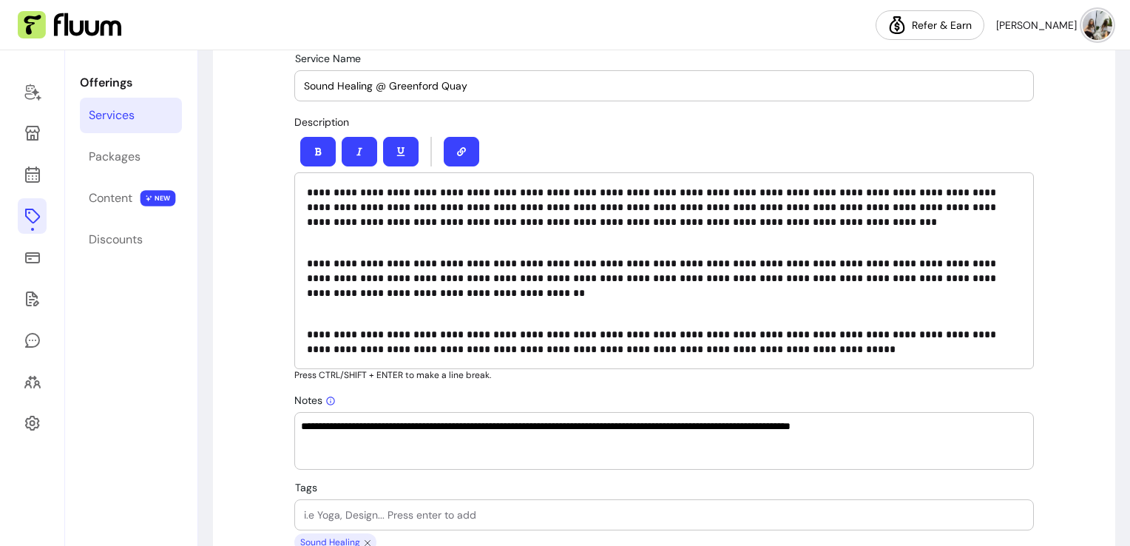
click at [979, 285] on p "**********" at bounding box center [664, 278] width 714 height 44
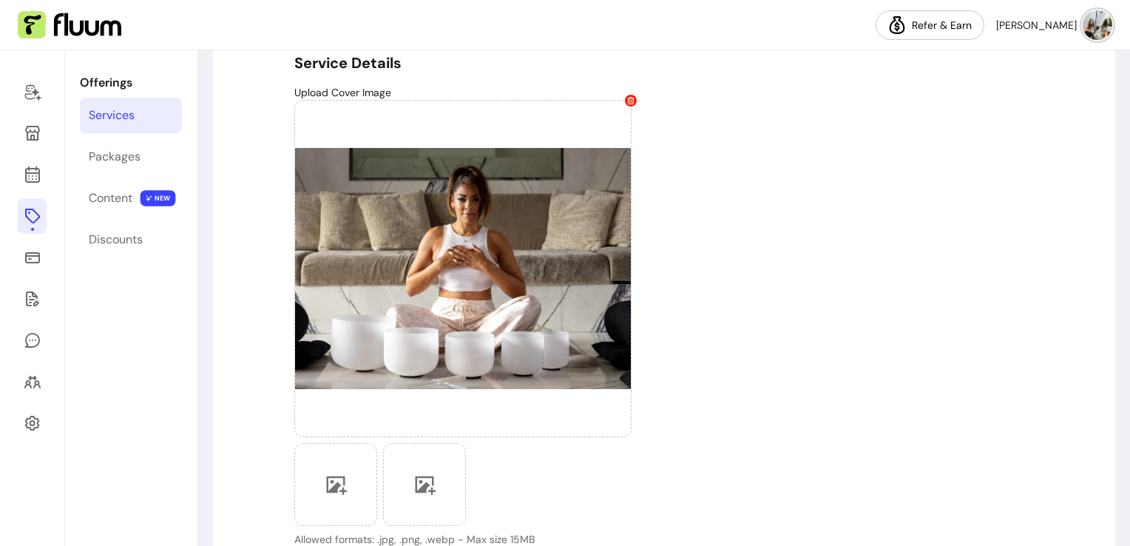
scroll to position [0, 0]
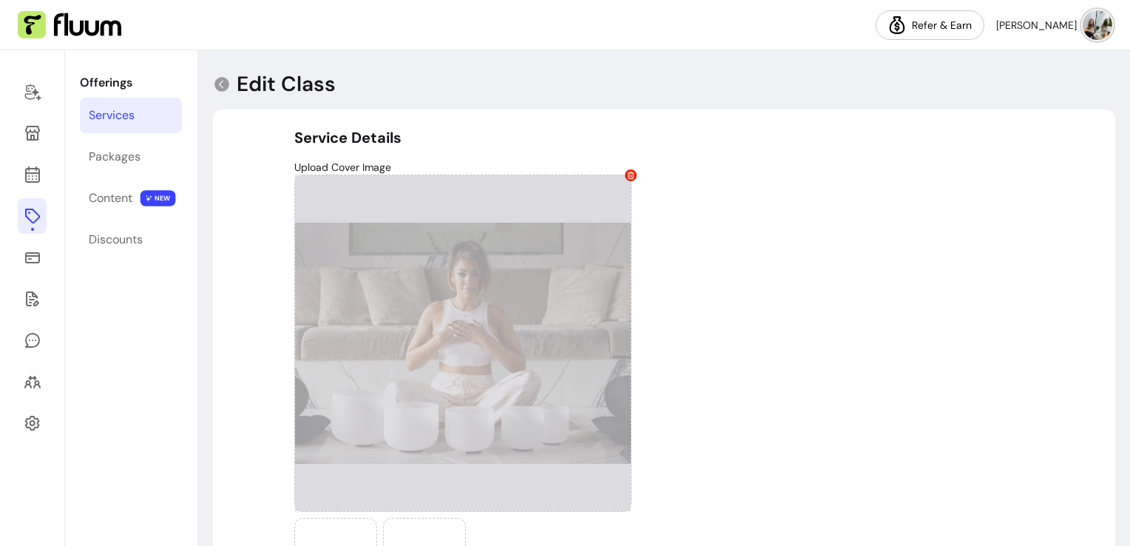
click at [498, 308] on div at bounding box center [462, 343] width 337 height 337
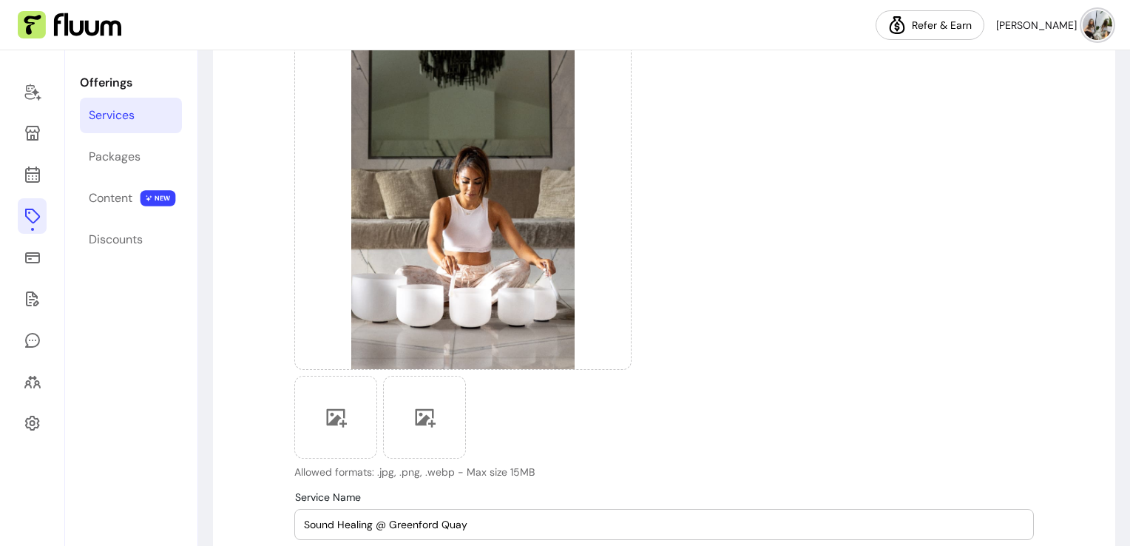
scroll to position [149, 0]
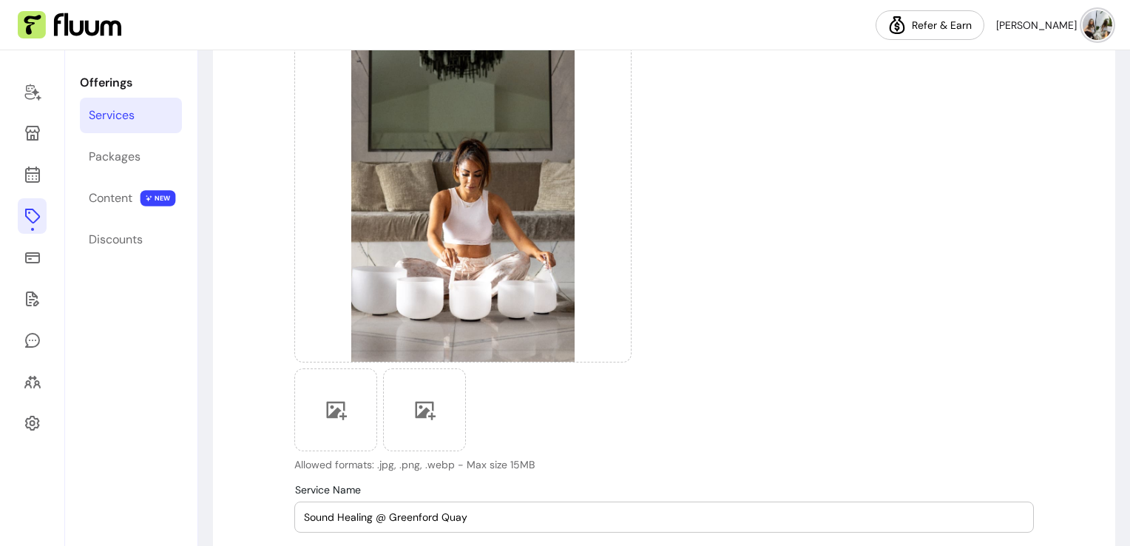
click at [876, 13] on nav "Refer & Earn Sara T." at bounding box center [565, 25] width 1130 height 50
click at [725, 339] on div "Upload Cover Image Allowed formats: .jpg, .png, .webp - Max size 15MB" at bounding box center [663, 240] width 739 height 461
click at [798, 261] on div "Upload Cover Image Allowed formats: .jpg, .png, .webp - Max size 15MB" at bounding box center [663, 240] width 739 height 461
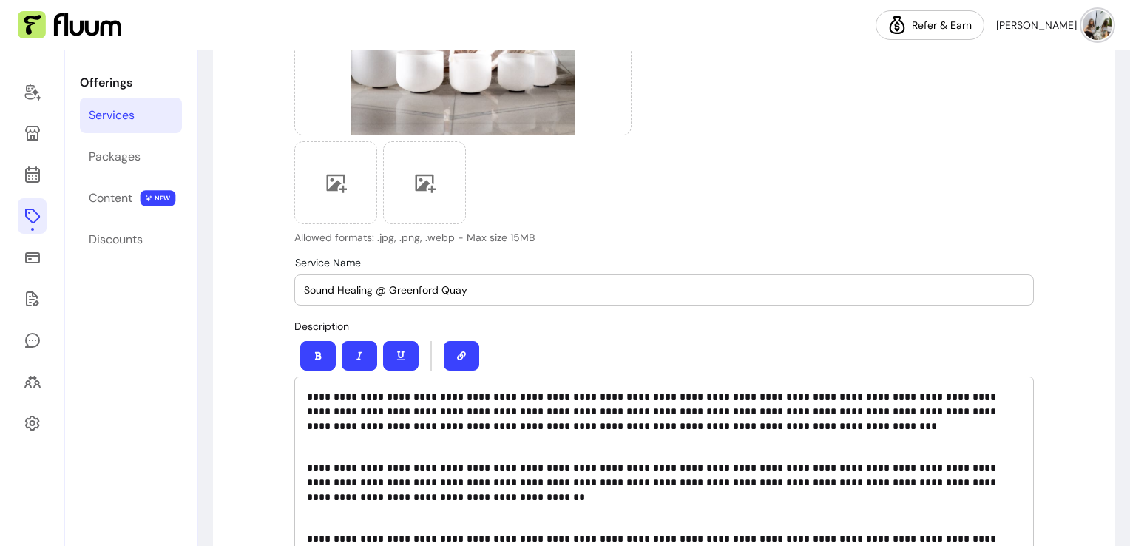
scroll to position [0, 0]
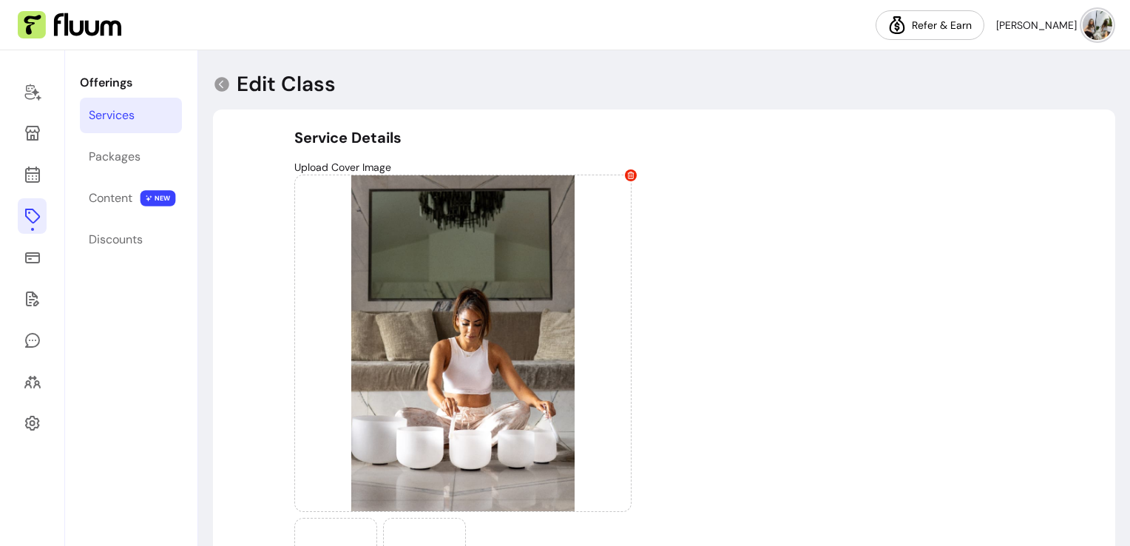
click at [767, 427] on div "Upload Cover Image Allowed formats: .jpg, .png, .webp - Max size 15MB" at bounding box center [663, 390] width 739 height 461
